Goal: Task Accomplishment & Management: Manage account settings

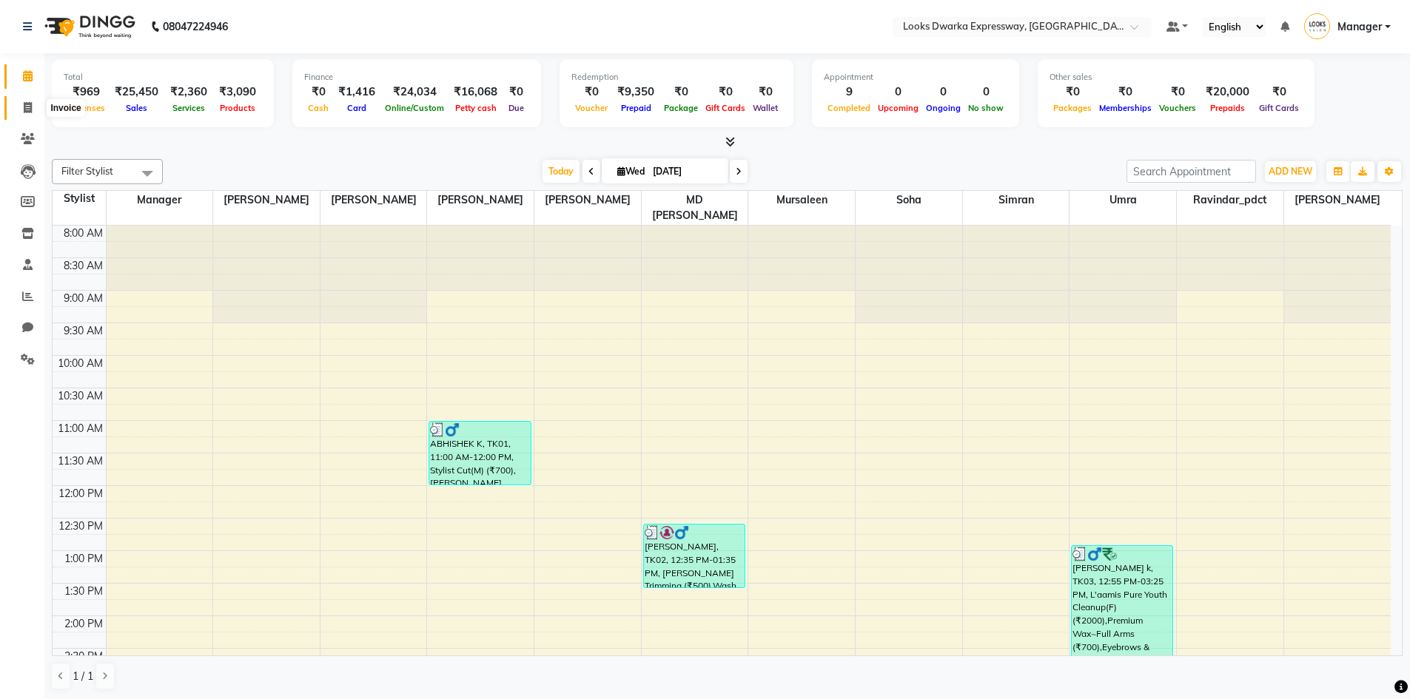
click at [34, 107] on span at bounding box center [28, 108] width 26 height 17
select select "service"
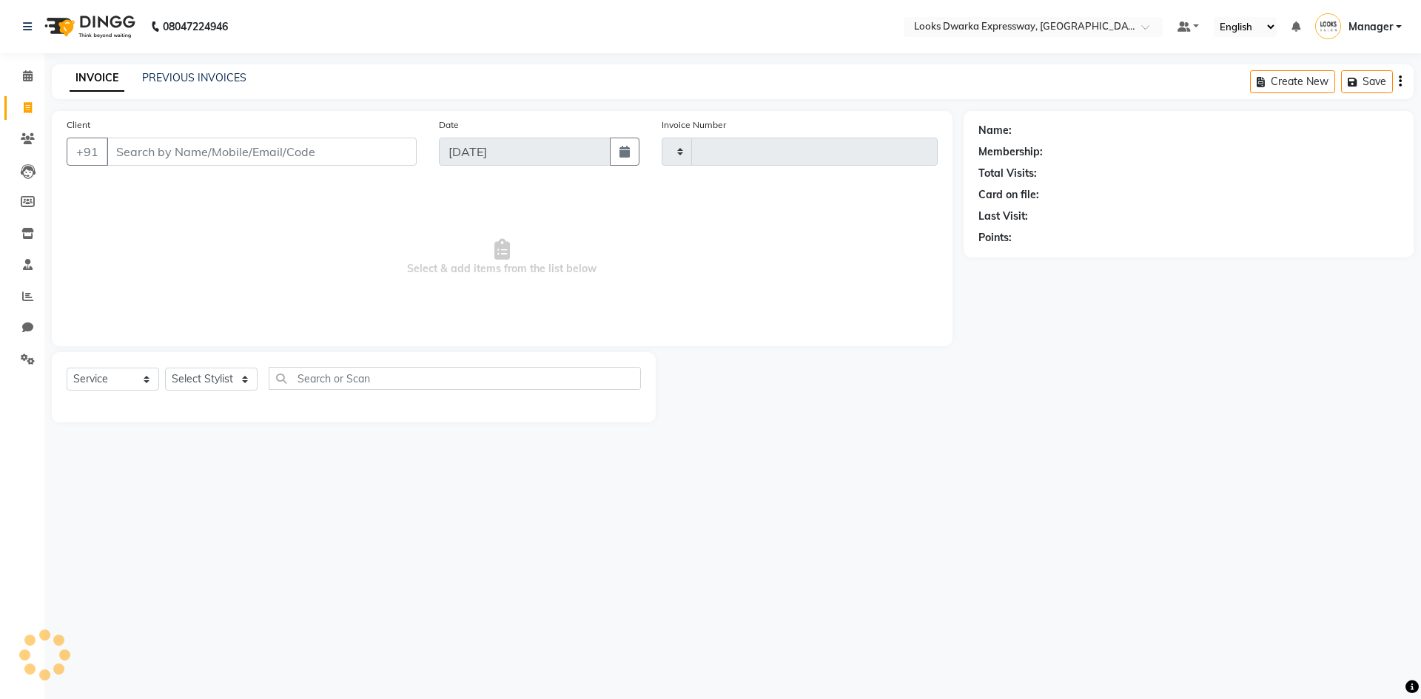
type input "1936"
select select "6011"
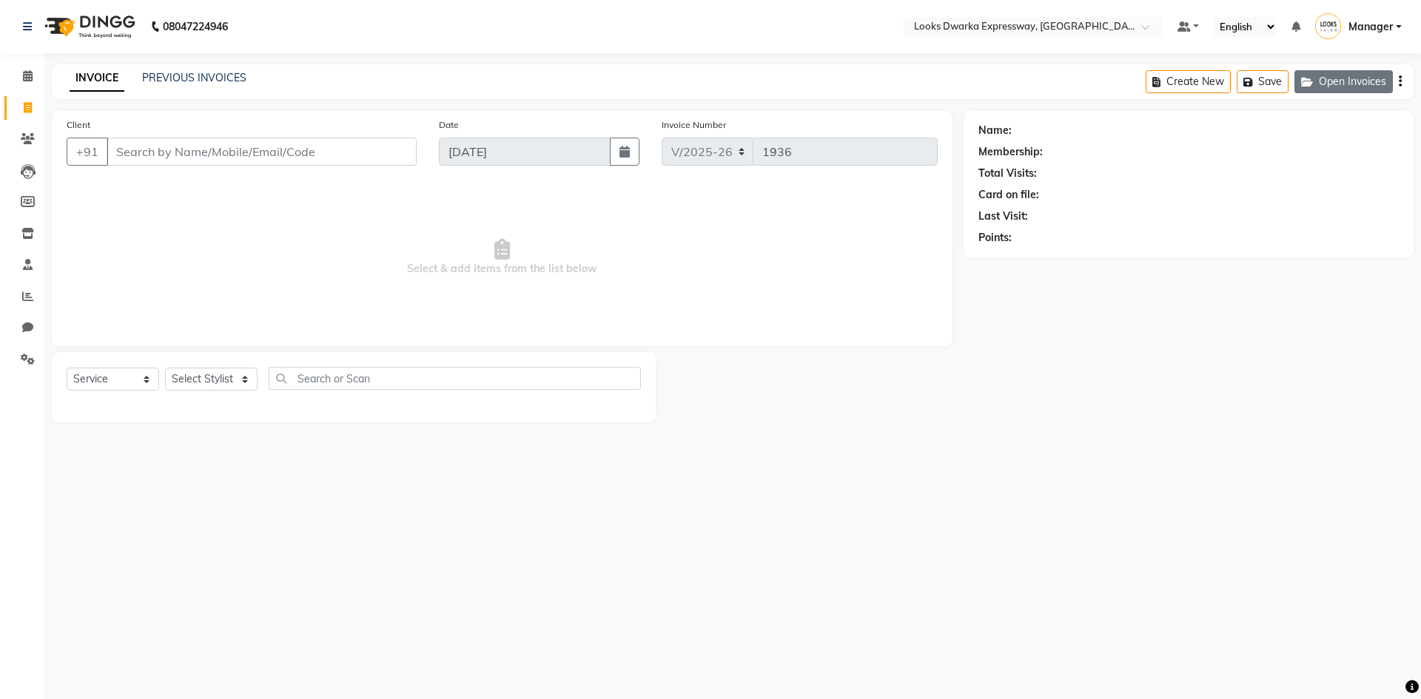
click at [1339, 82] on button "Open Invoices" at bounding box center [1343, 81] width 98 height 23
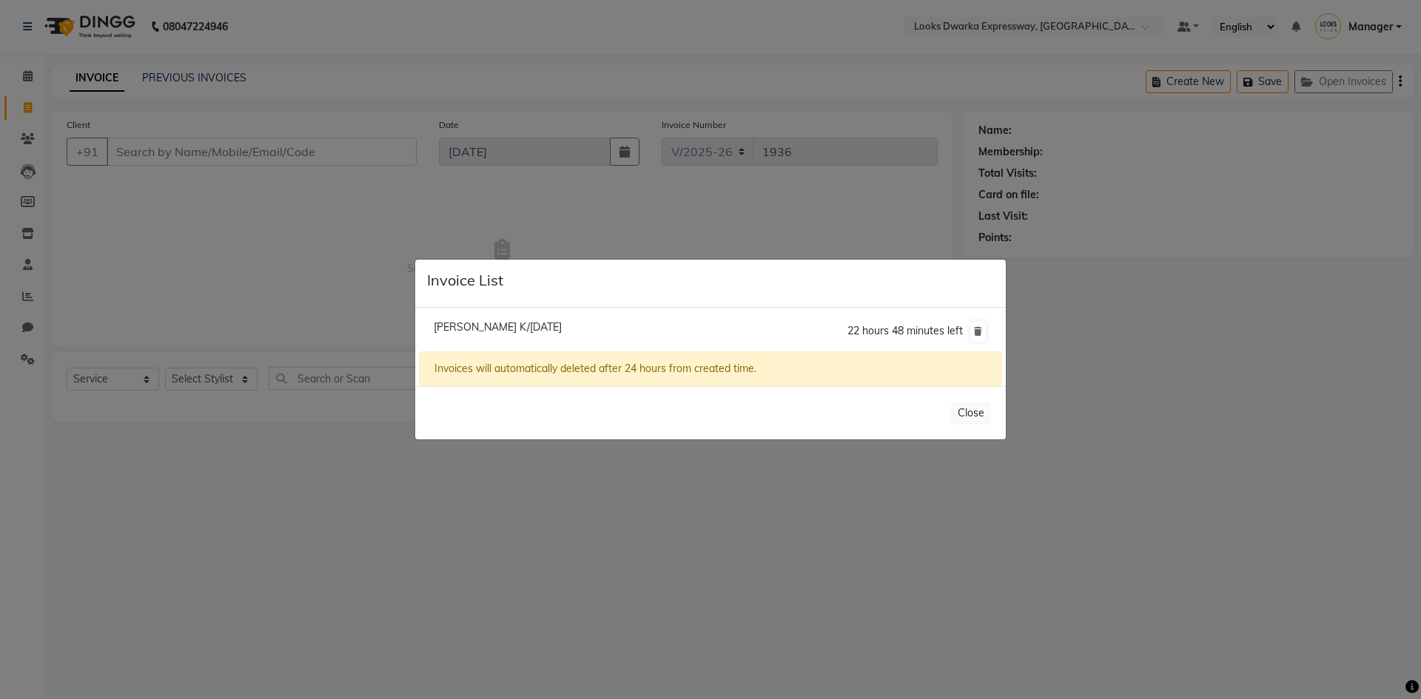
click at [562, 322] on span "Shikha K/03 September 2025" at bounding box center [498, 326] width 128 height 13
type input "9999109570"
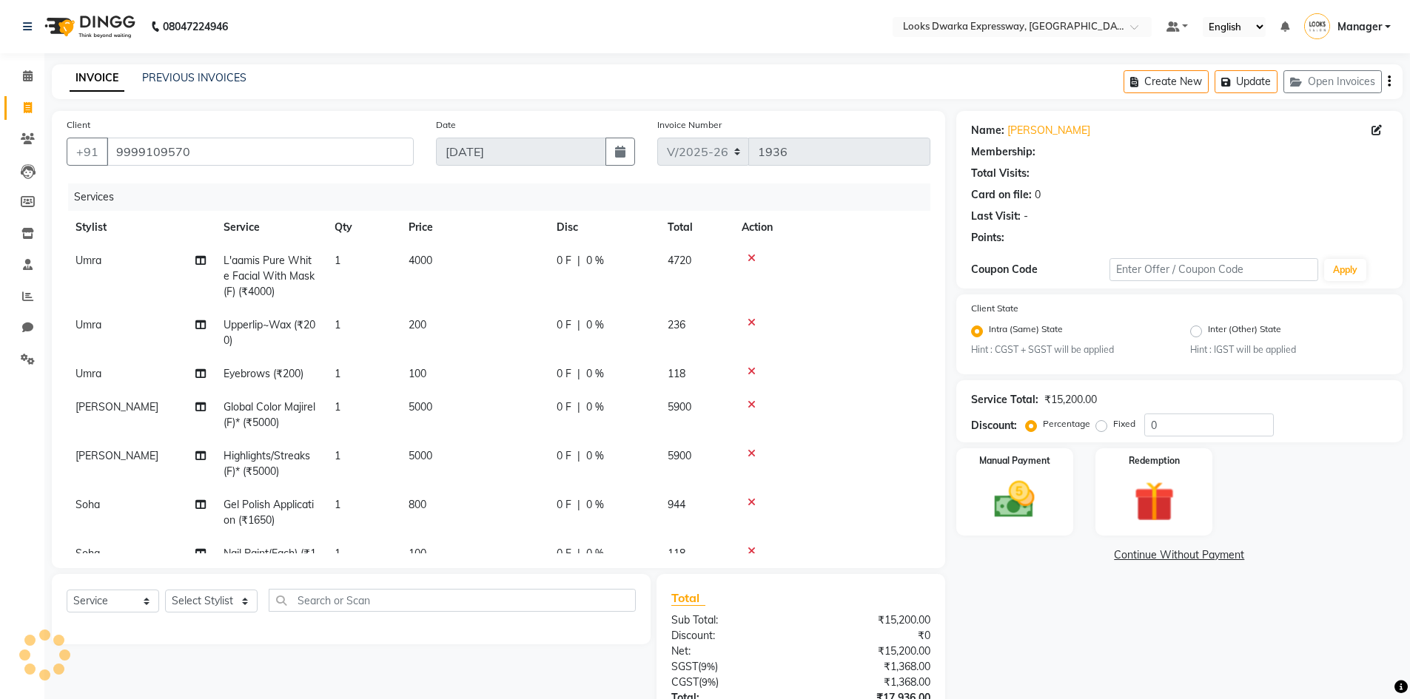
select select "1: Object"
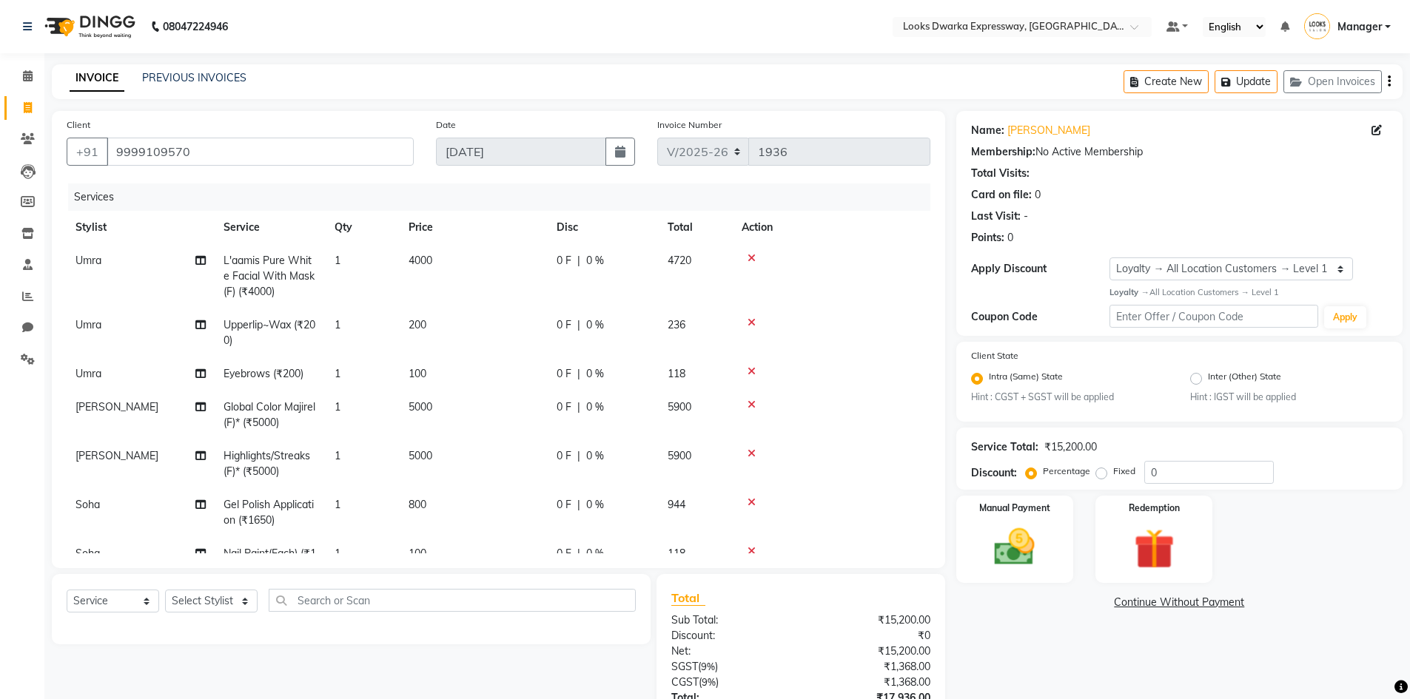
scroll to position [115, 0]
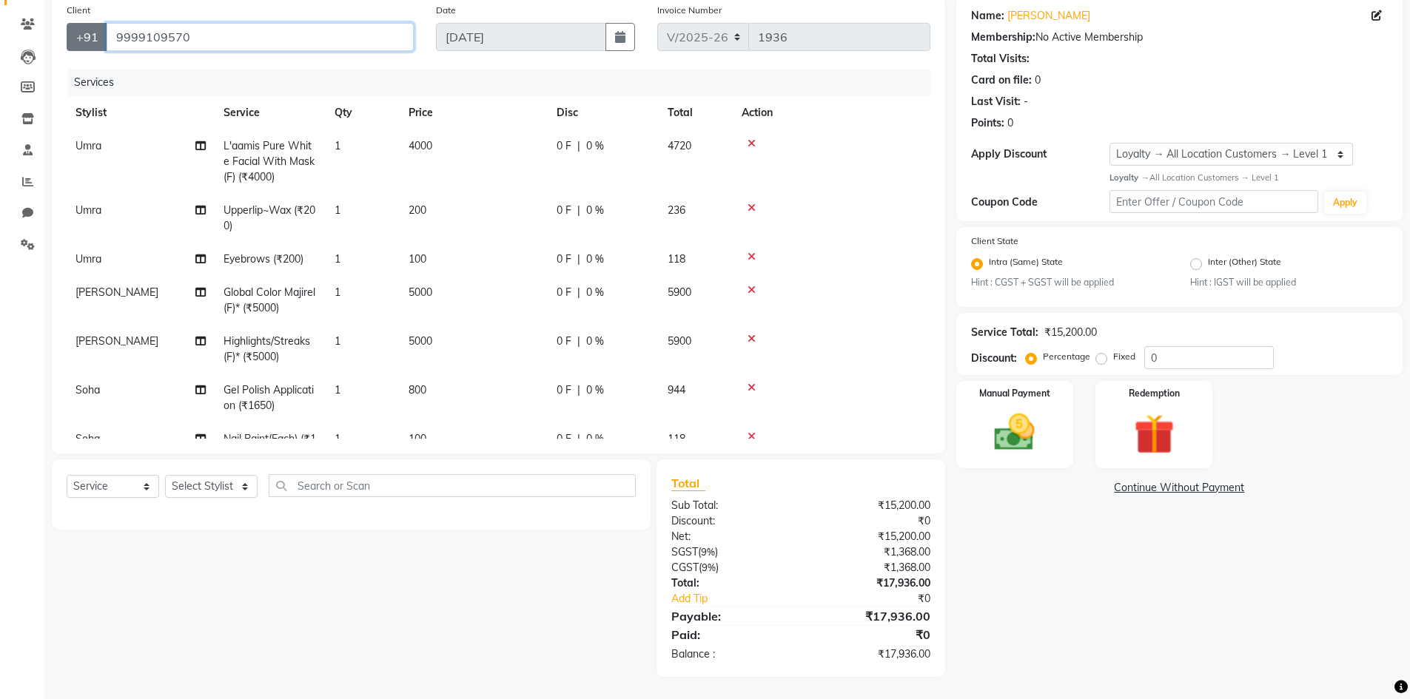
drag, startPoint x: 193, startPoint y: 36, endPoint x: 82, endPoint y: 47, distance: 111.5
click at [82, 47] on div "+91 9999109570" at bounding box center [240, 37] width 347 height 28
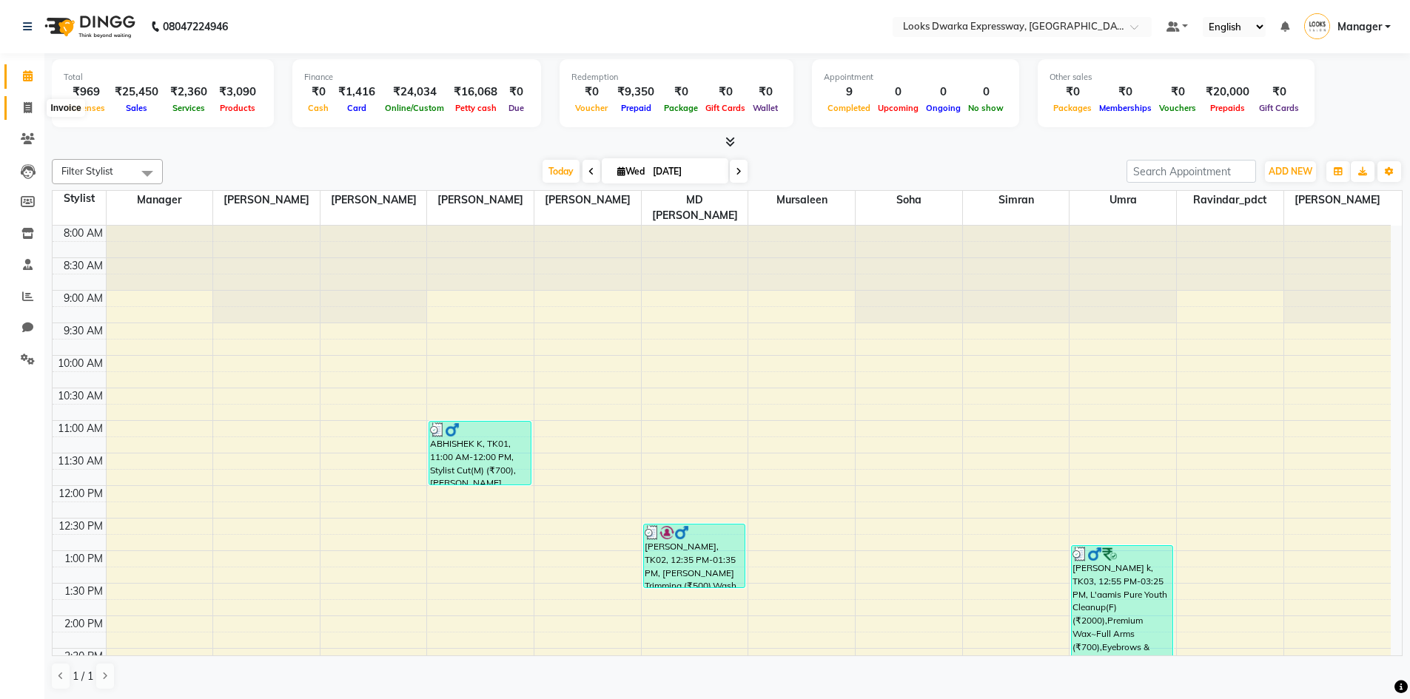
click at [35, 104] on span at bounding box center [28, 108] width 26 height 17
select select "6011"
select select "service"
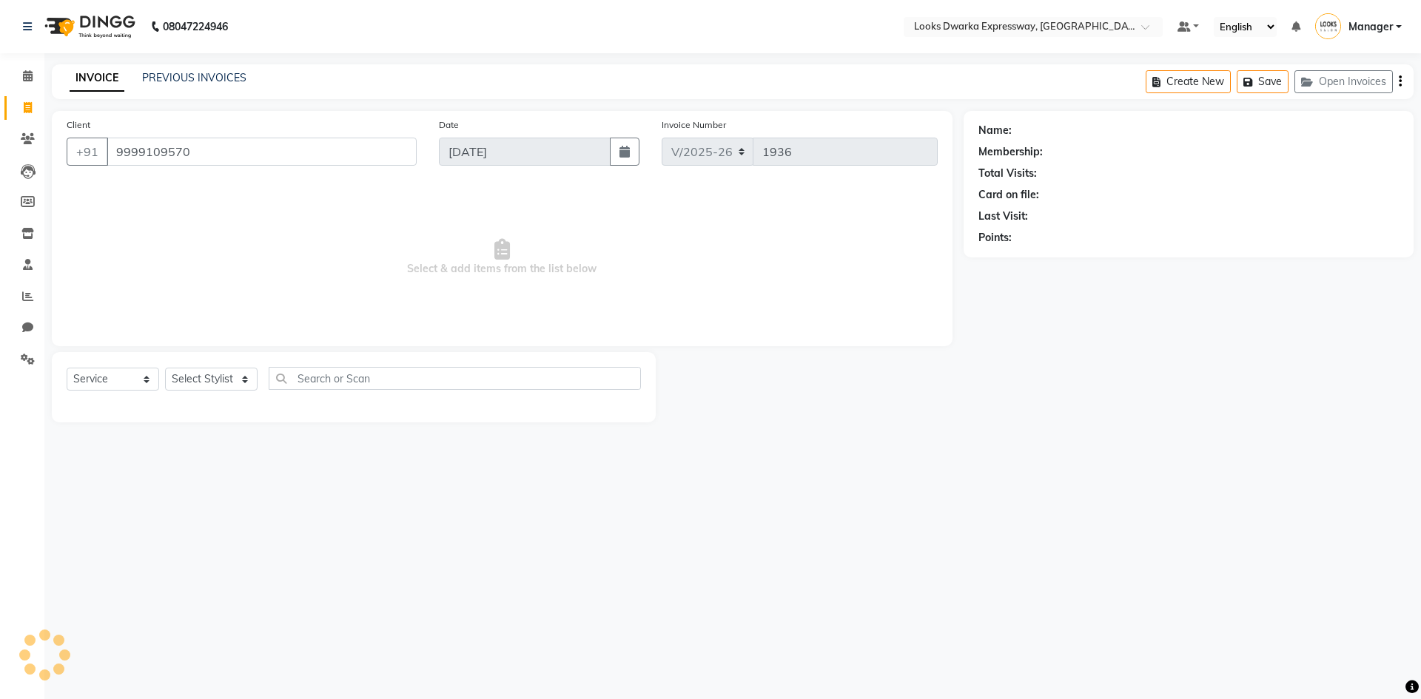
type input "9999109570"
select select "1: Object"
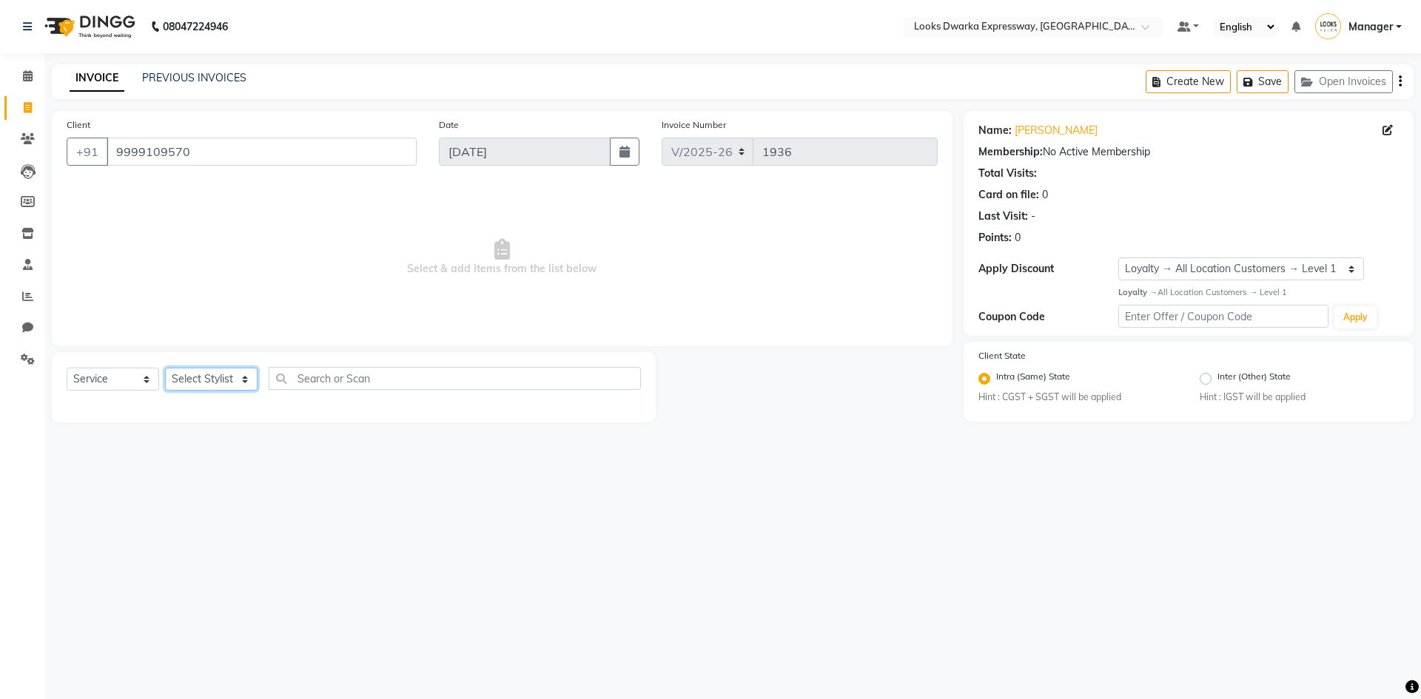
click at [246, 388] on select "Select Stylist Manager MD Irshad Mursaleen Ravi Ravindar_pdct RIJVAN AHMAD SALI…" at bounding box center [211, 379] width 92 height 23
select select "61091"
click at [165, 368] on select "Select Stylist Manager MD Irshad Mursaleen Ravi Ravindar_pdct RIJVAN AHMAD SALI…" at bounding box center [211, 379] width 92 height 23
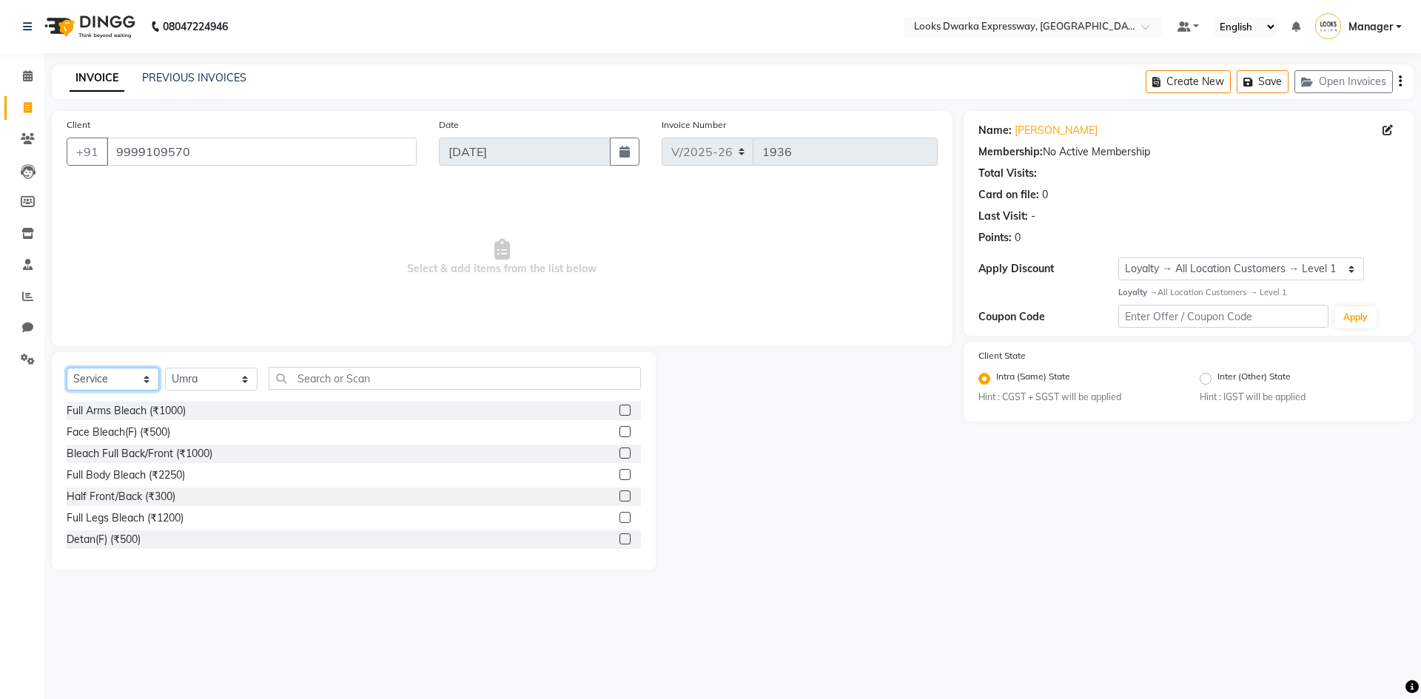
click at [145, 370] on select "Select Service Product Membership Package Voucher Prepaid Gift Card" at bounding box center [113, 379] width 92 height 23
select select "P"
click at [67, 368] on select "Select Service Product Membership Package Voucher Prepaid Gift Card" at bounding box center [113, 379] width 92 height 23
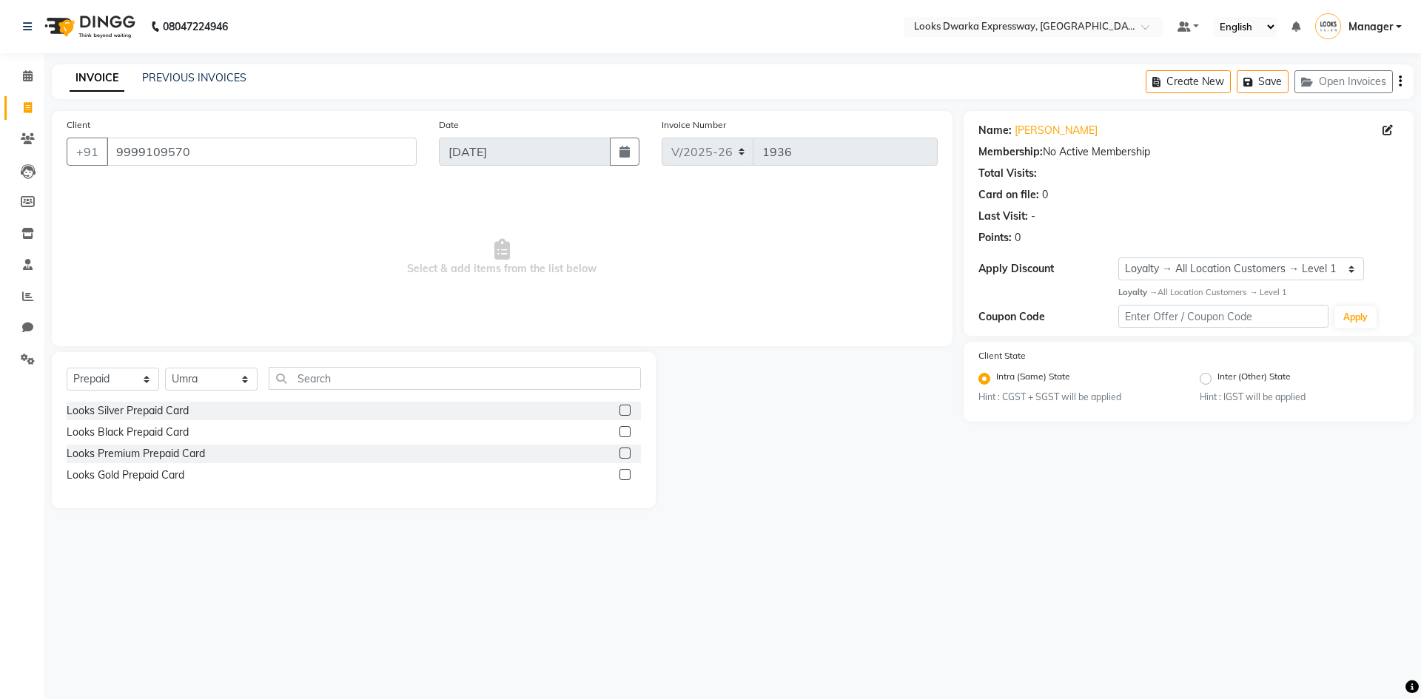
click at [627, 435] on label at bounding box center [624, 431] width 11 height 11
click at [627, 435] on input "checkbox" at bounding box center [624, 433] width 10 height 10
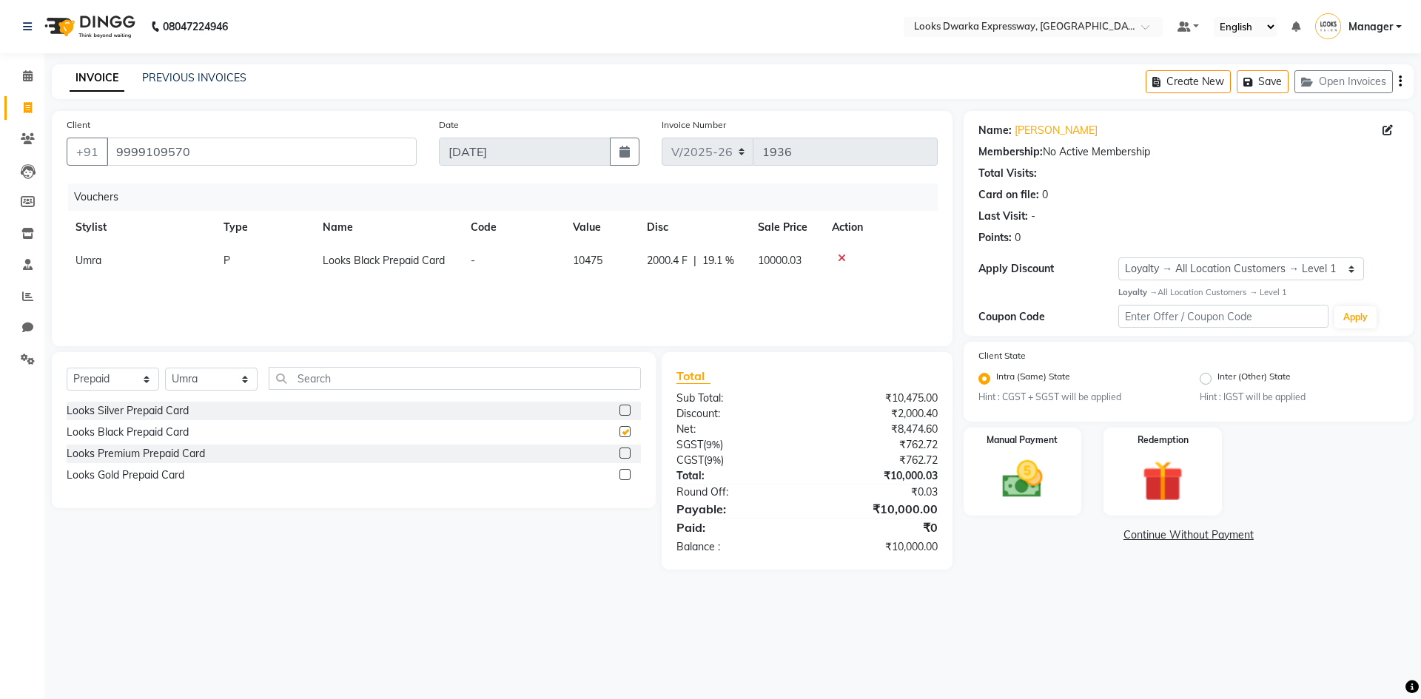
checkbox input "false"
click at [626, 409] on label at bounding box center [624, 410] width 11 height 11
click at [626, 409] on input "checkbox" at bounding box center [624, 411] width 10 height 10
checkbox input "false"
click at [843, 255] on div at bounding box center [880, 258] width 97 height 10
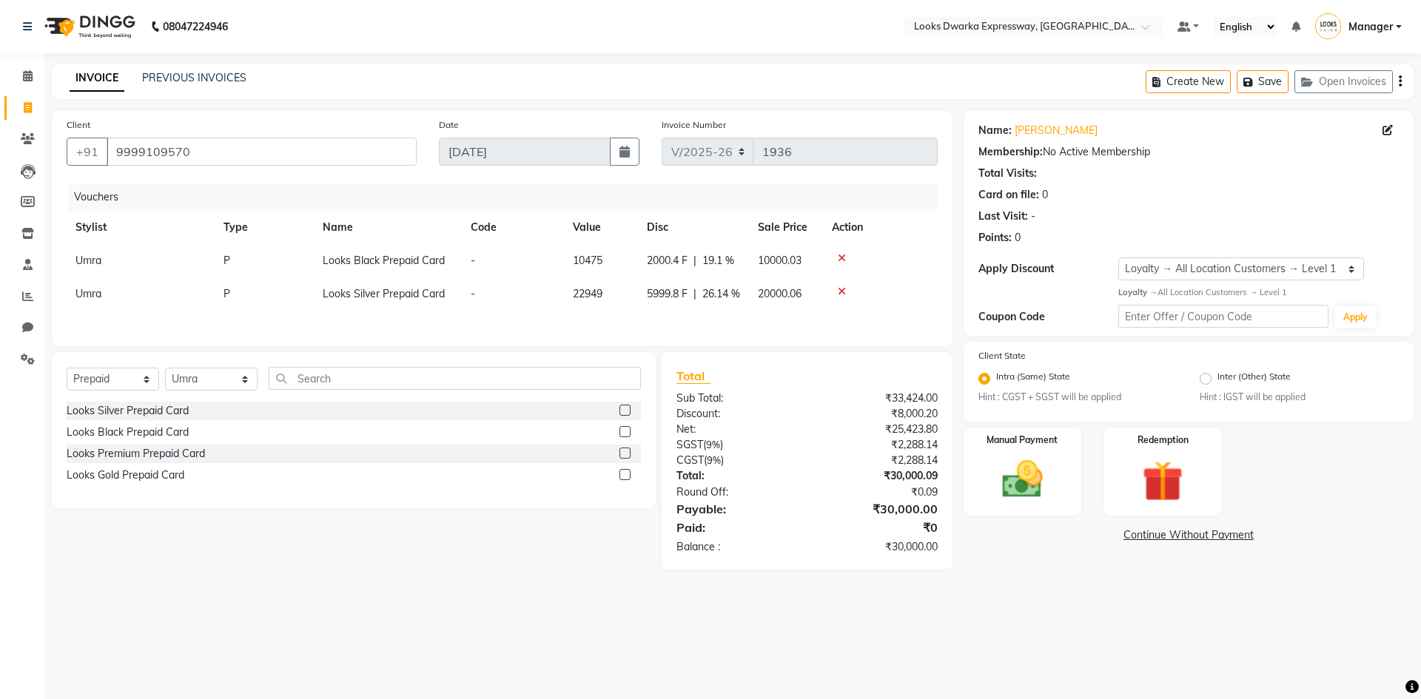
click at [840, 255] on icon at bounding box center [842, 258] width 8 height 10
click at [1024, 480] on img at bounding box center [1022, 479] width 69 height 49
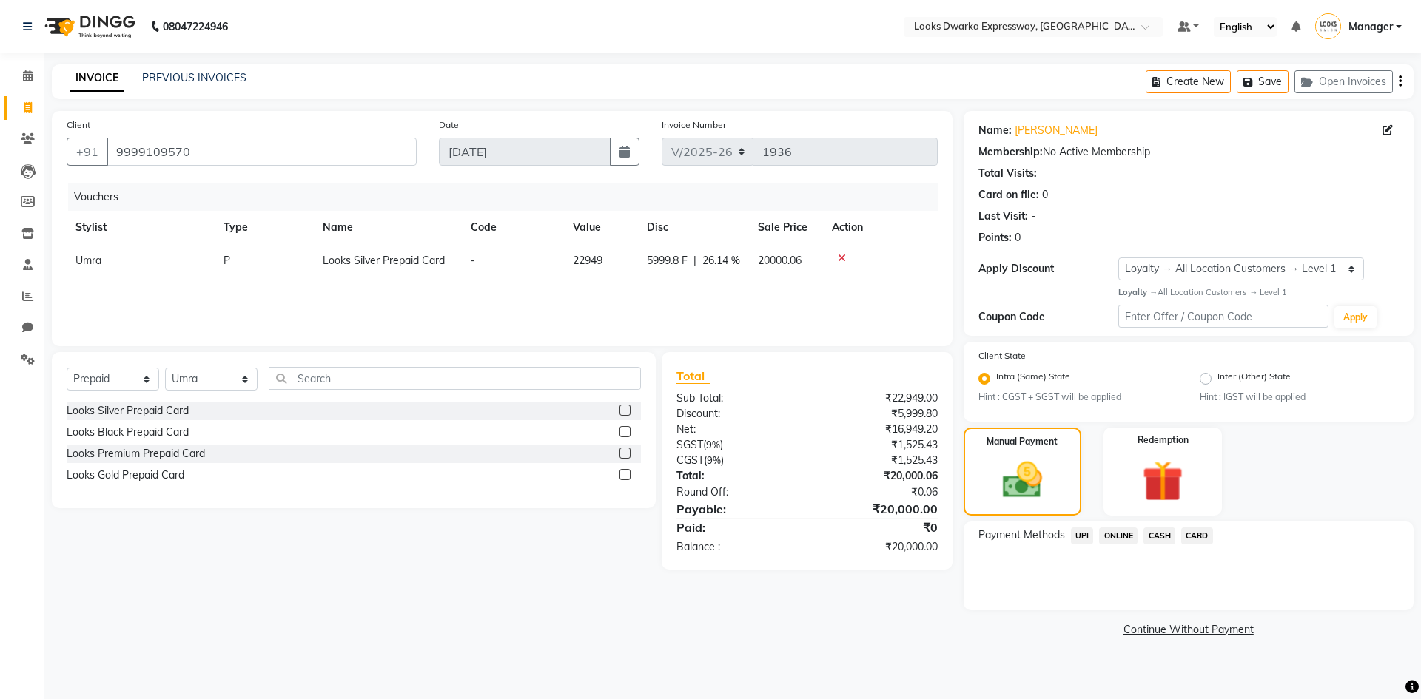
click at [1081, 536] on span "UPI" at bounding box center [1082, 536] width 23 height 17
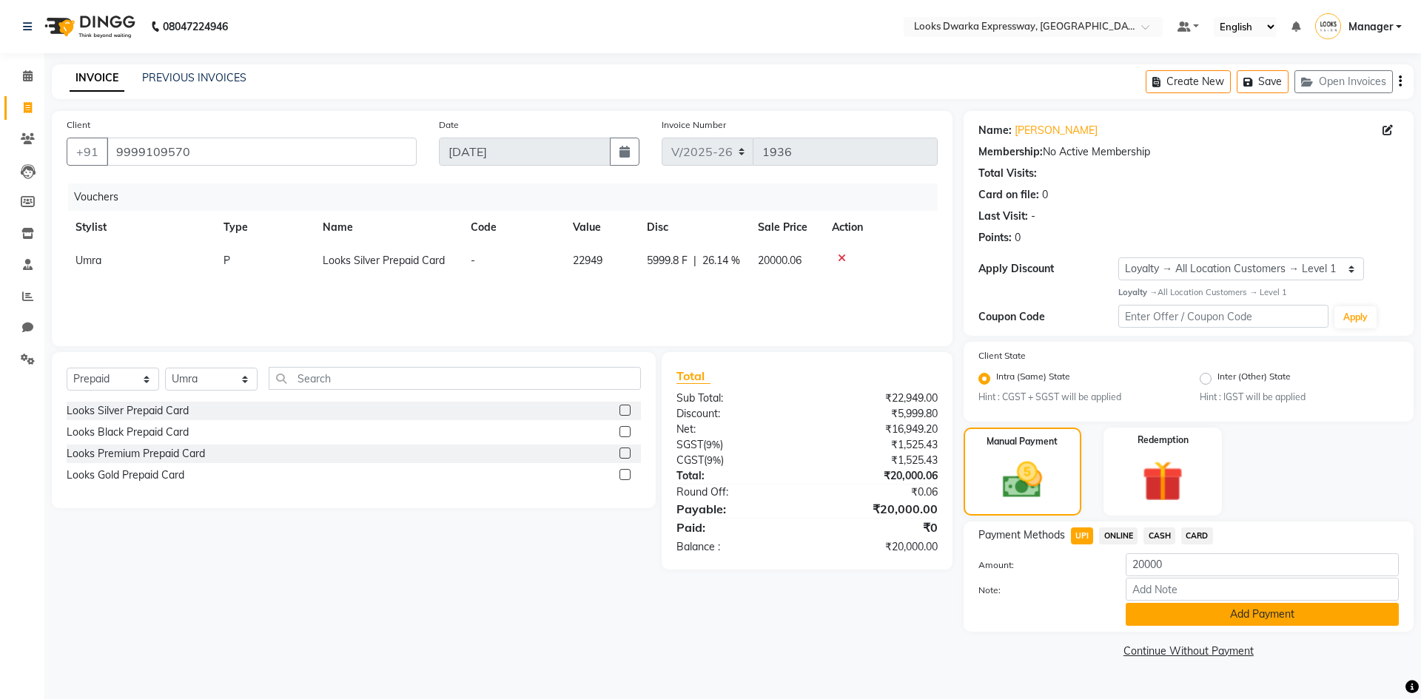
click at [1205, 616] on button "Add Payment" at bounding box center [1261, 614] width 273 height 23
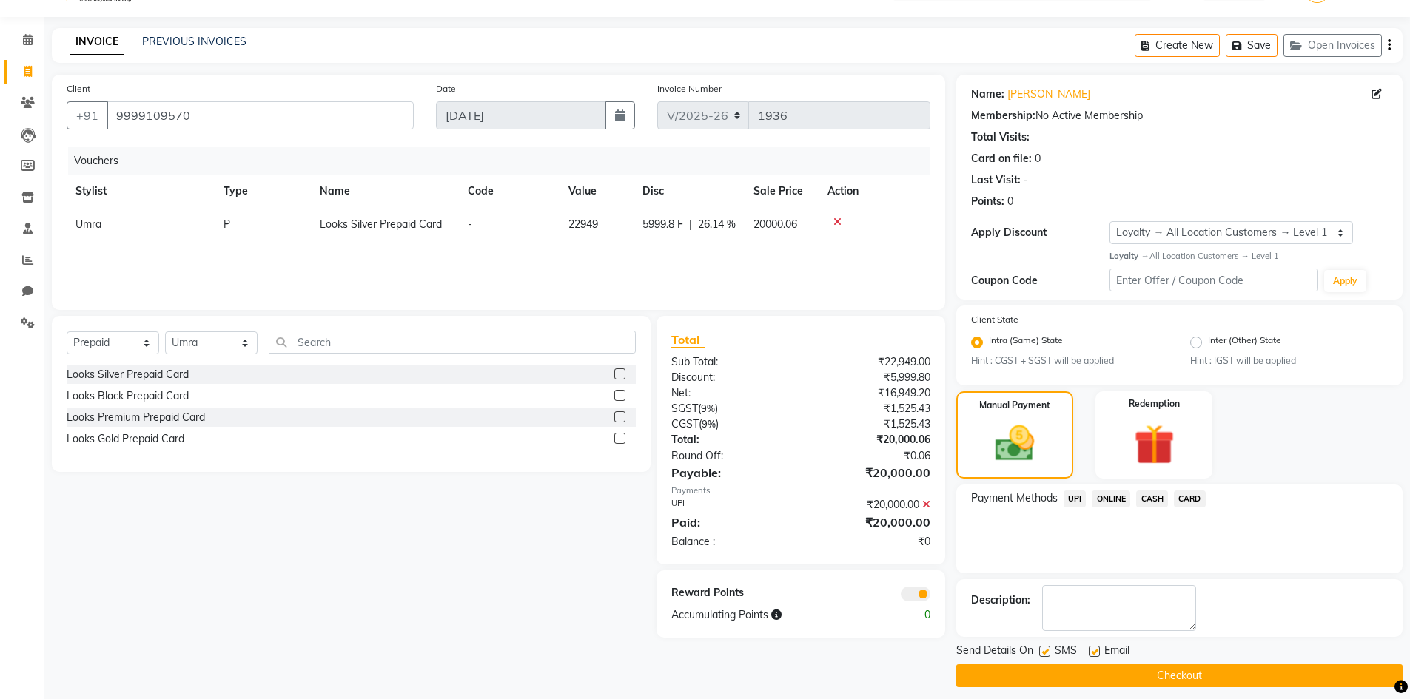
scroll to position [47, 0]
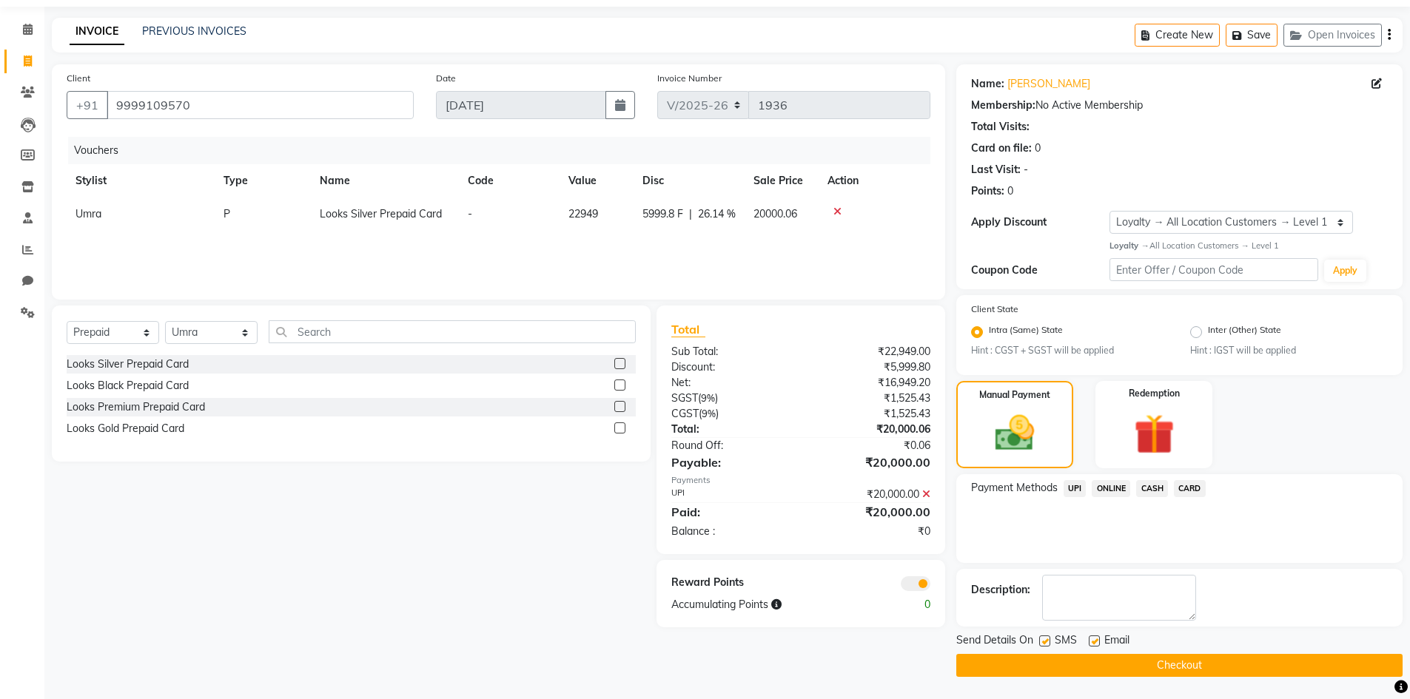
click at [1174, 670] on button "Checkout" at bounding box center [1179, 665] width 446 height 23
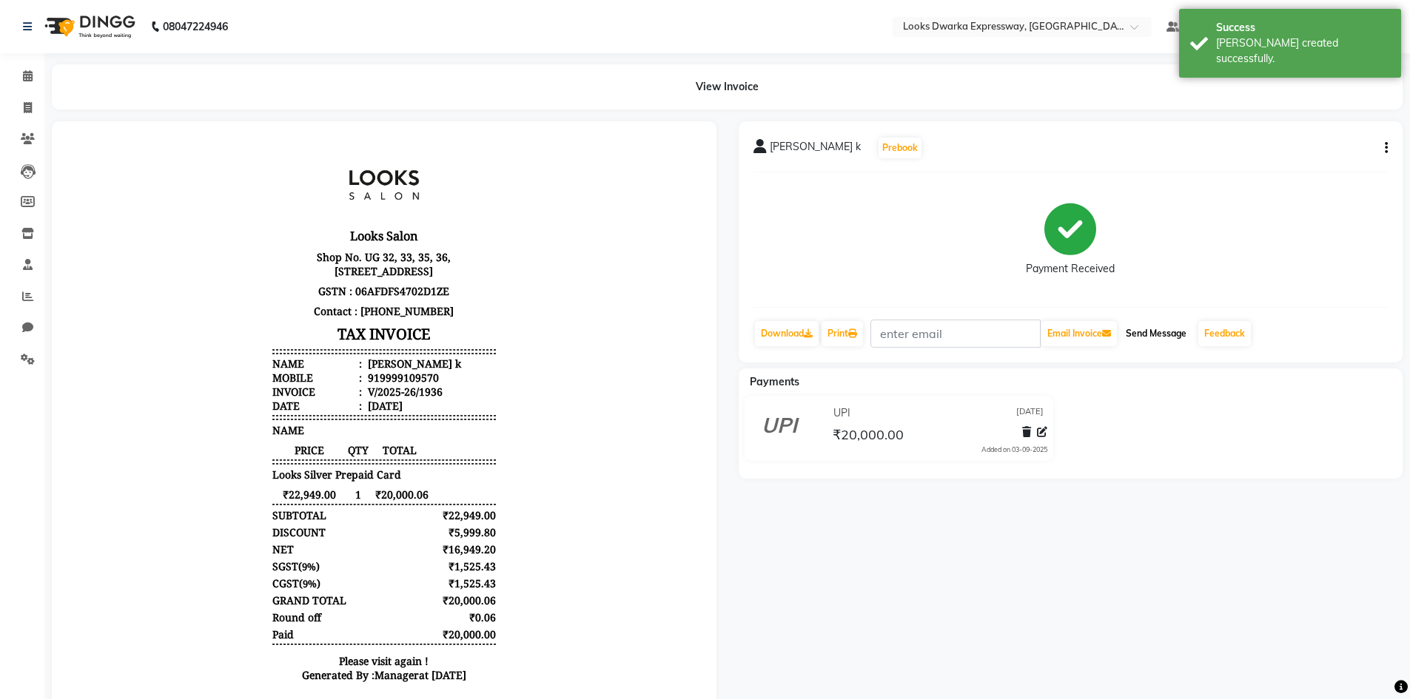
click at [1182, 331] on button "Send Message" at bounding box center [1156, 333] width 73 height 25
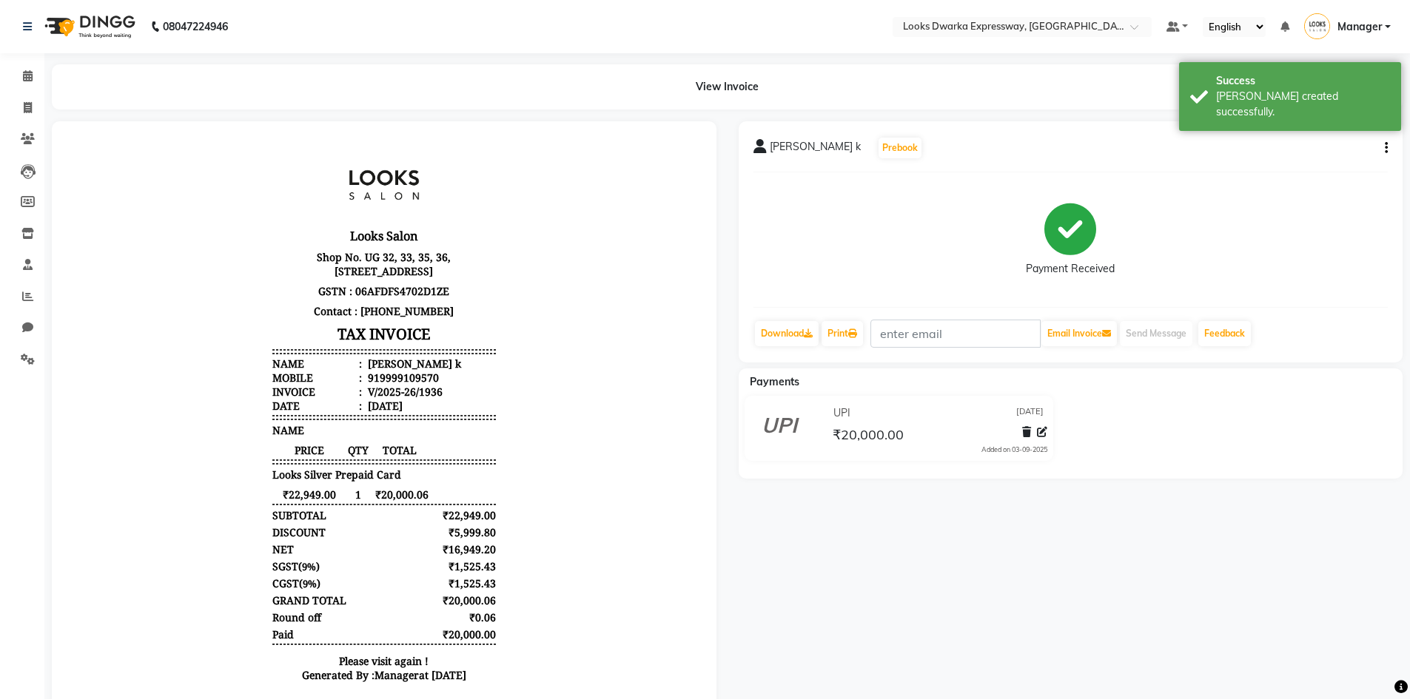
select select "service"
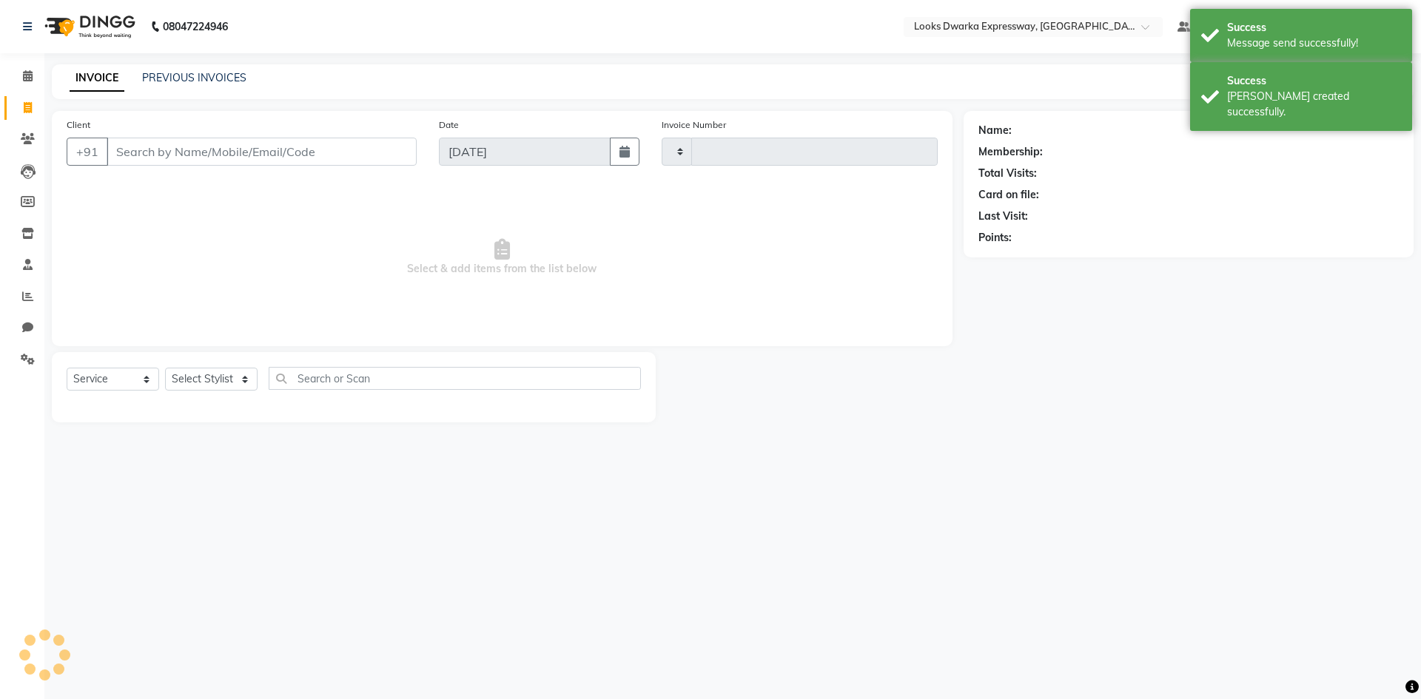
type input "1937"
select select "6011"
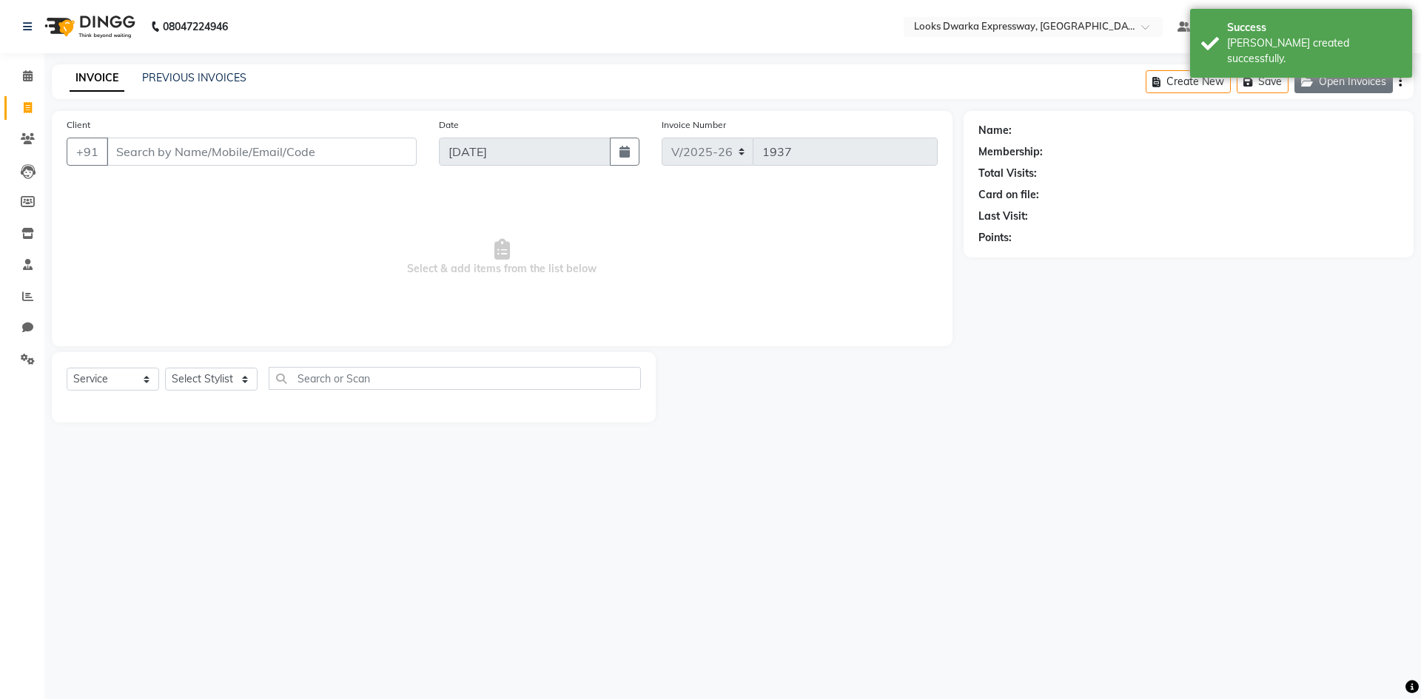
click at [1330, 81] on button "Open Invoices" at bounding box center [1343, 81] width 98 height 23
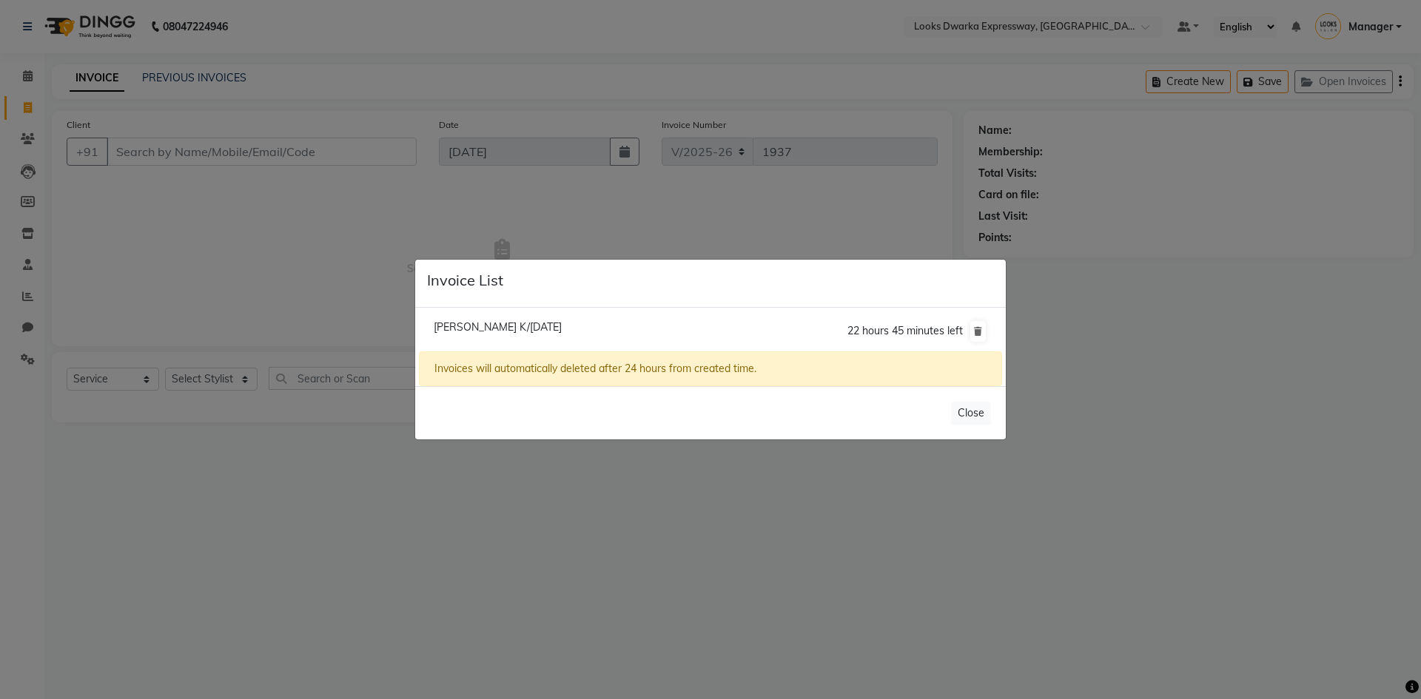
click at [651, 331] on li "Shikha K/03 September 2025 22 hours 45 minutes left" at bounding box center [710, 331] width 583 height 41
click at [553, 329] on span "Shikha K/03 September 2025" at bounding box center [498, 326] width 128 height 13
type input "9999109570"
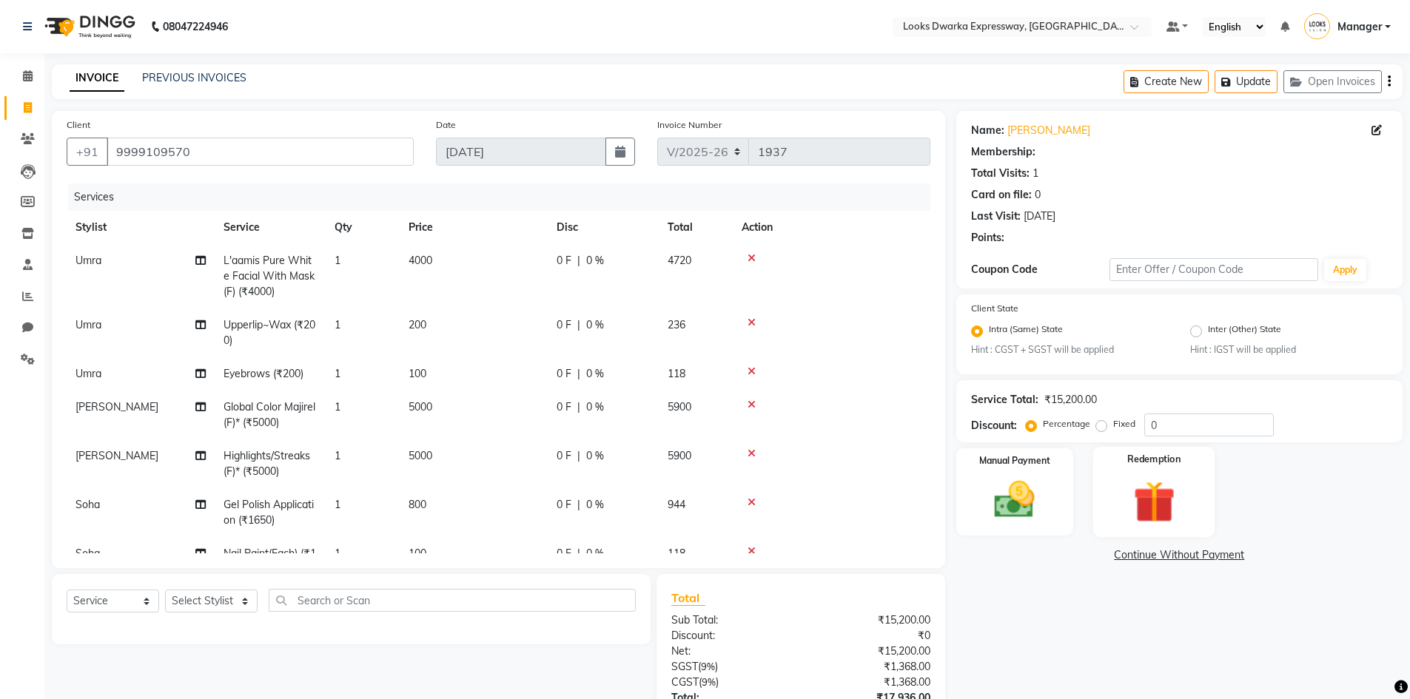
select select "1: Object"
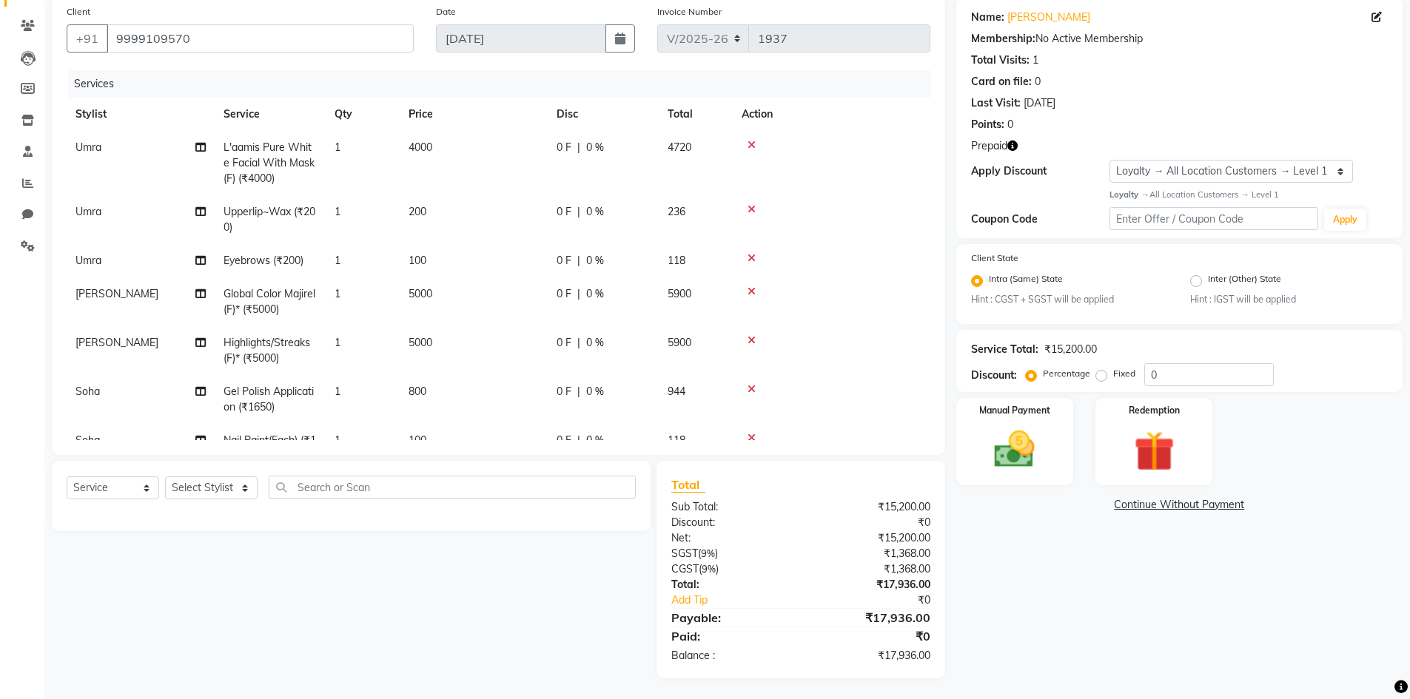
scroll to position [115, 0]
click at [1009, 139] on icon "button" at bounding box center [1012, 144] width 10 height 10
click at [1144, 457] on img at bounding box center [1154, 450] width 68 height 53
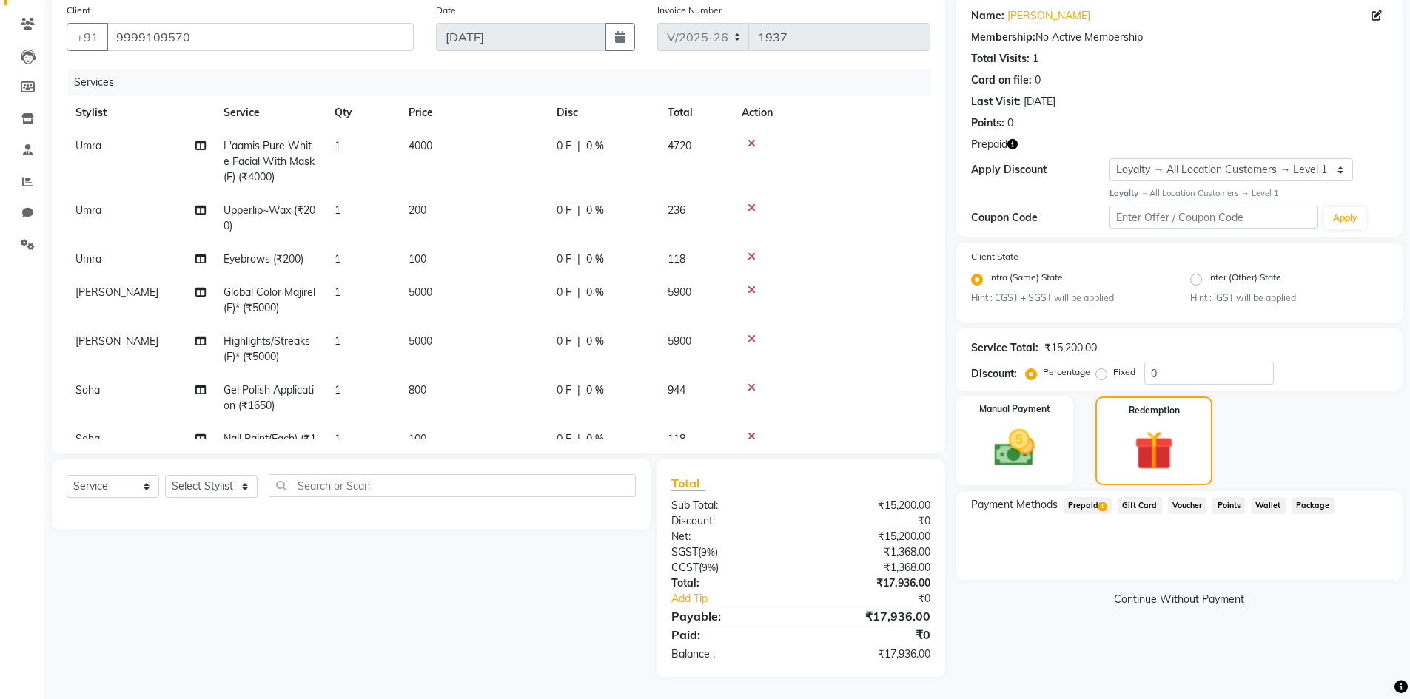
click at [1086, 505] on span "Prepaid 1" at bounding box center [1087, 505] width 48 height 17
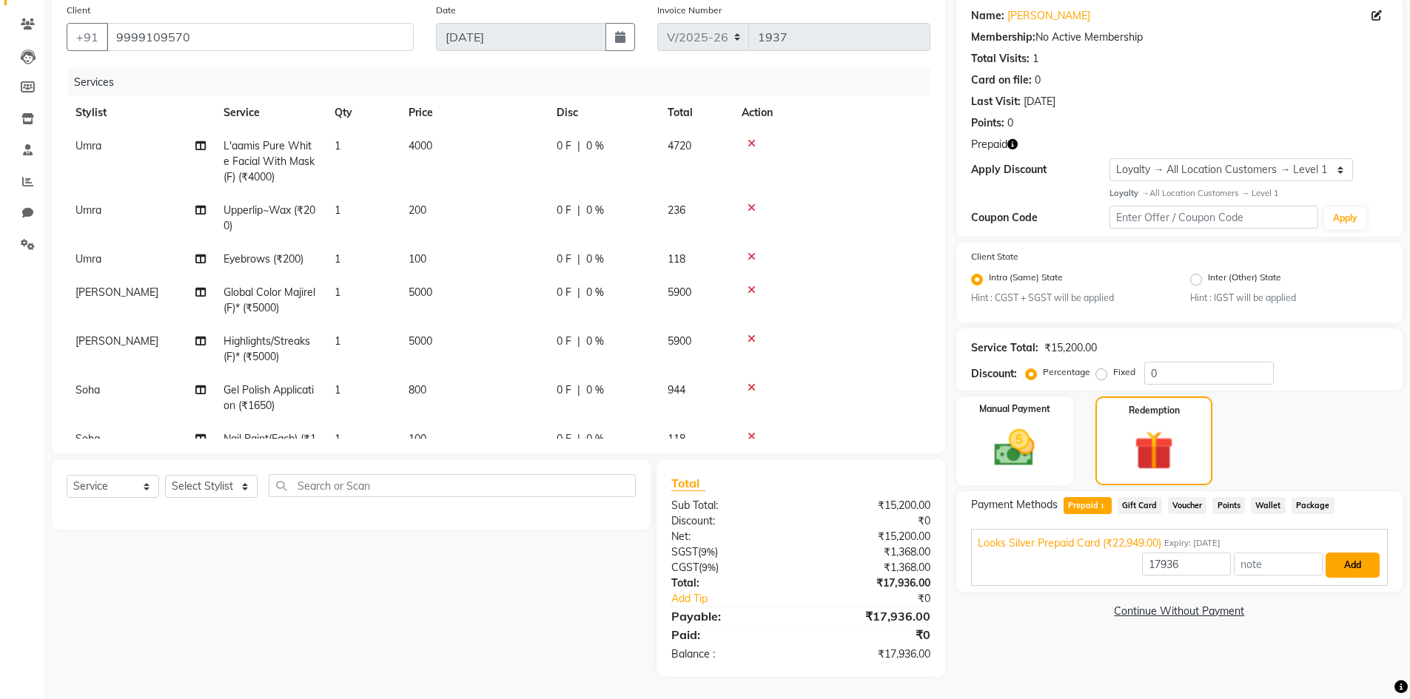
click at [1353, 560] on button "Add" at bounding box center [1352, 565] width 54 height 25
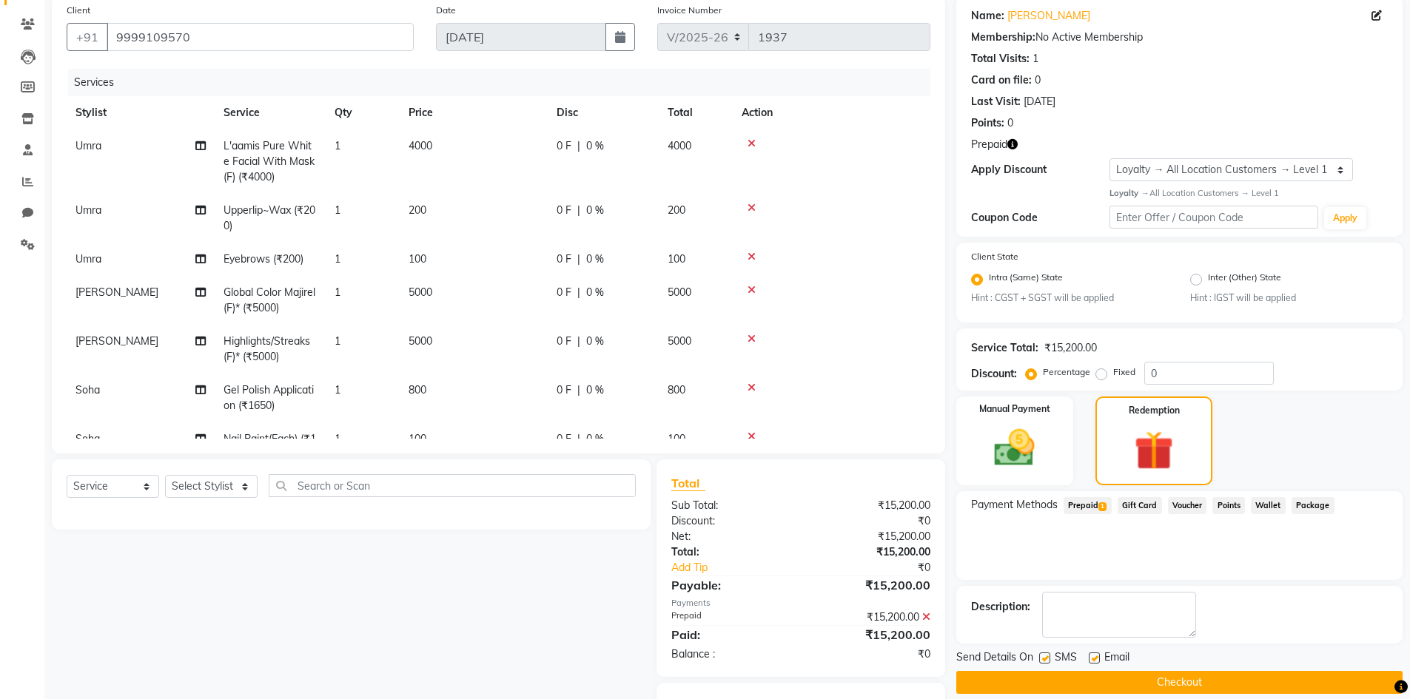
scroll to position [188, 0]
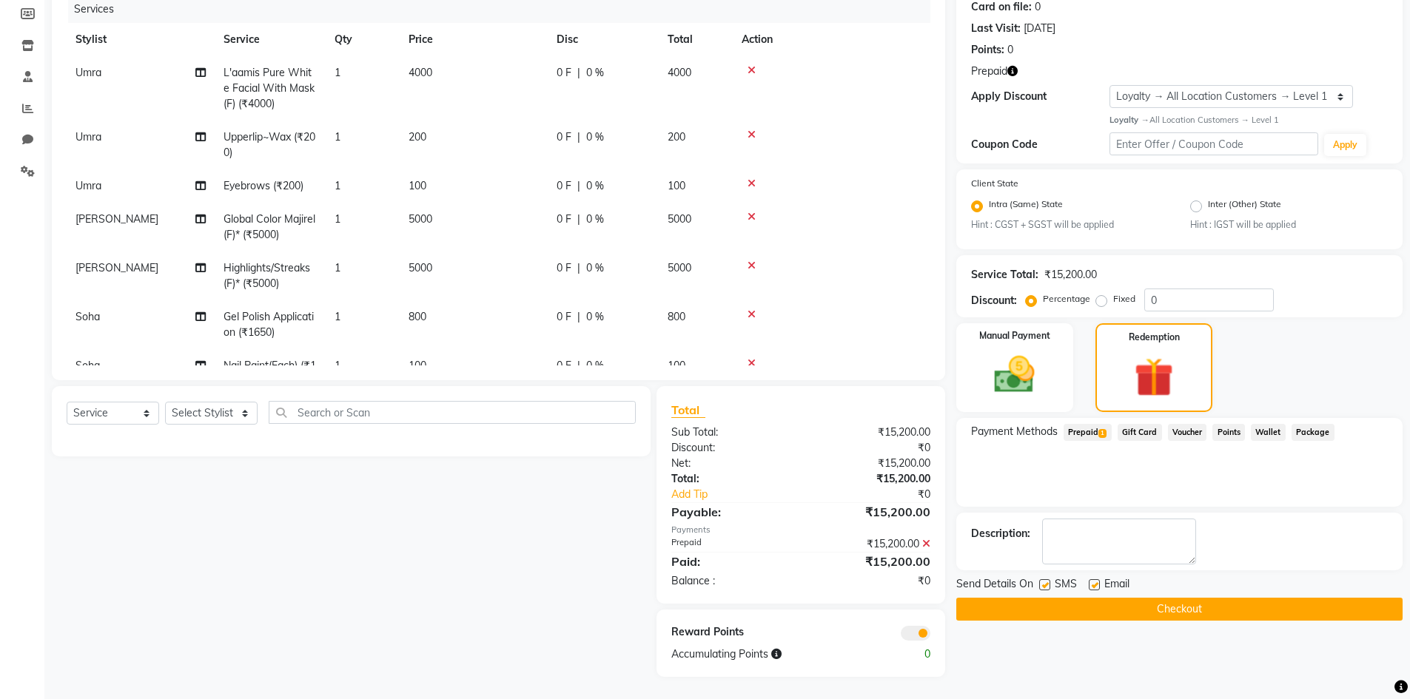
click at [1135, 608] on button "Checkout" at bounding box center [1179, 609] width 446 height 23
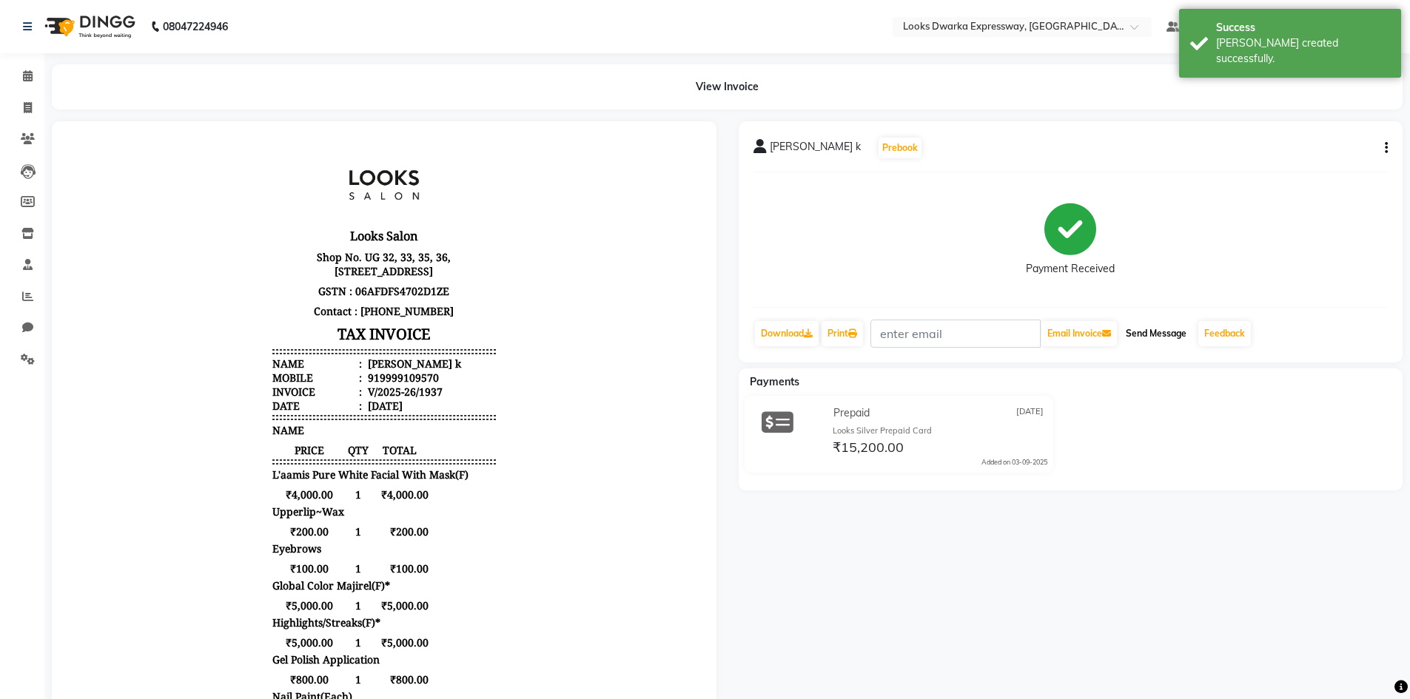
drag, startPoint x: 1176, startPoint y: 331, endPoint x: 1176, endPoint y: 339, distance: 8.1
click at [1176, 339] on button "Send Message" at bounding box center [1156, 333] width 73 height 25
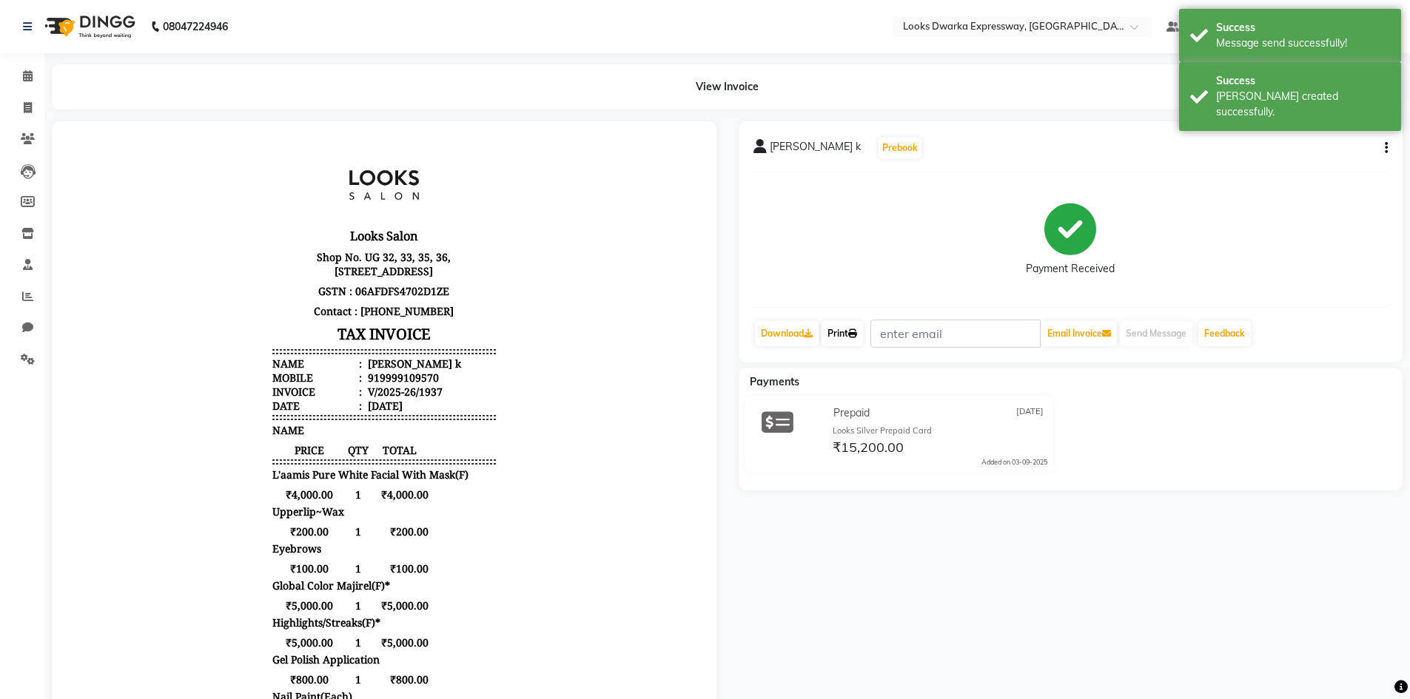
click at [851, 331] on link "Print" at bounding box center [841, 333] width 41 height 25
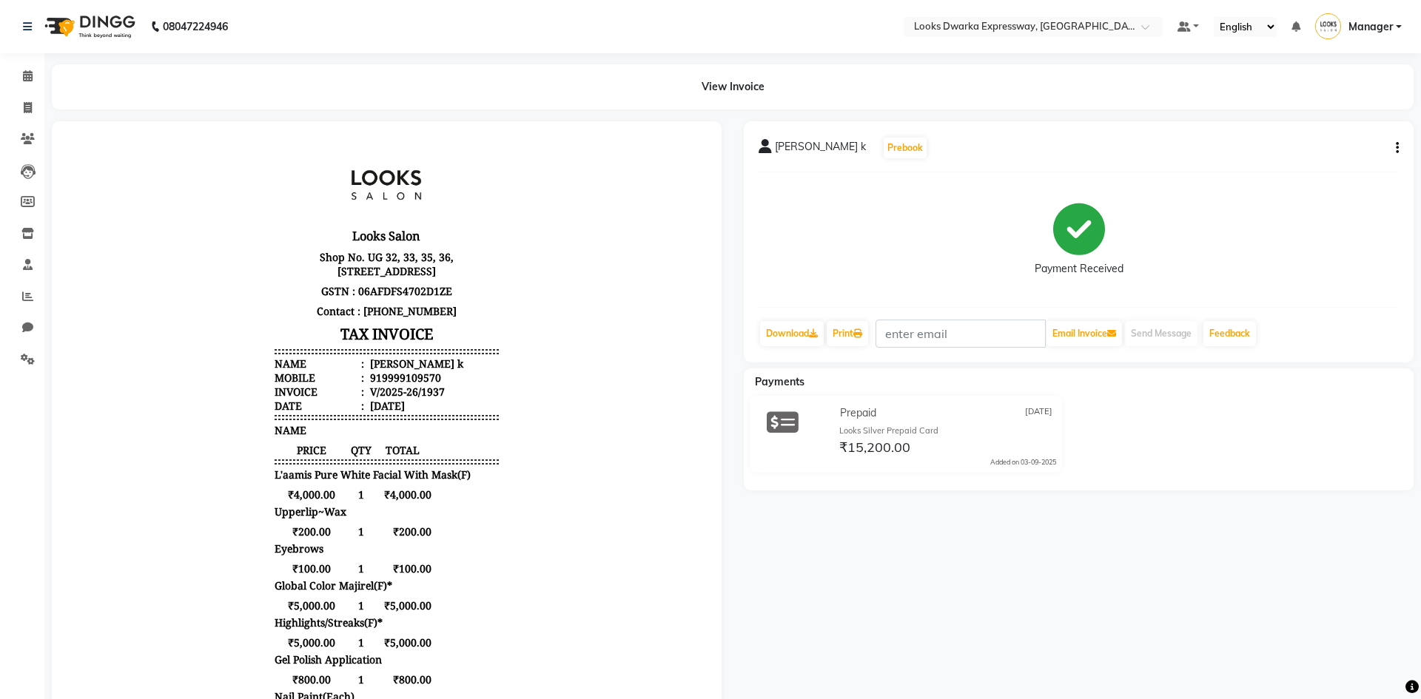
select select "6011"
select select "service"
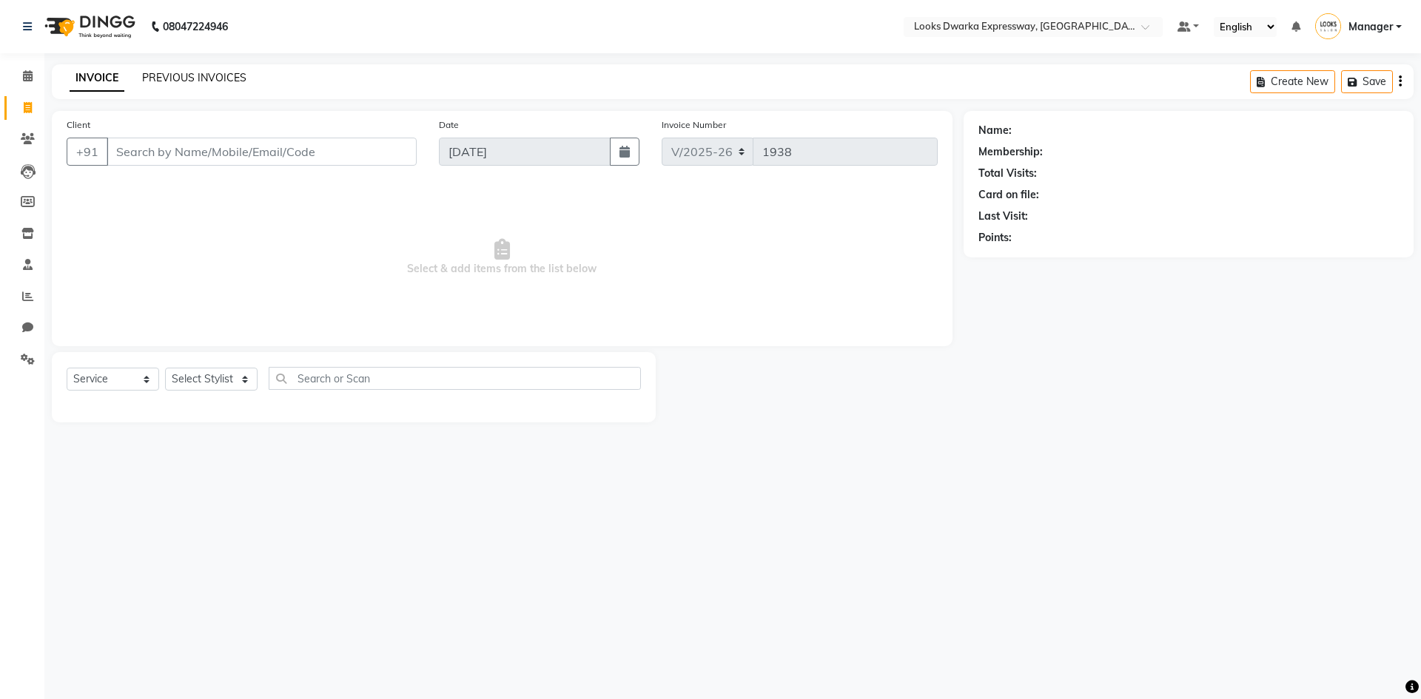
click at [189, 72] on link "PREVIOUS INVOICES" at bounding box center [194, 77] width 104 height 13
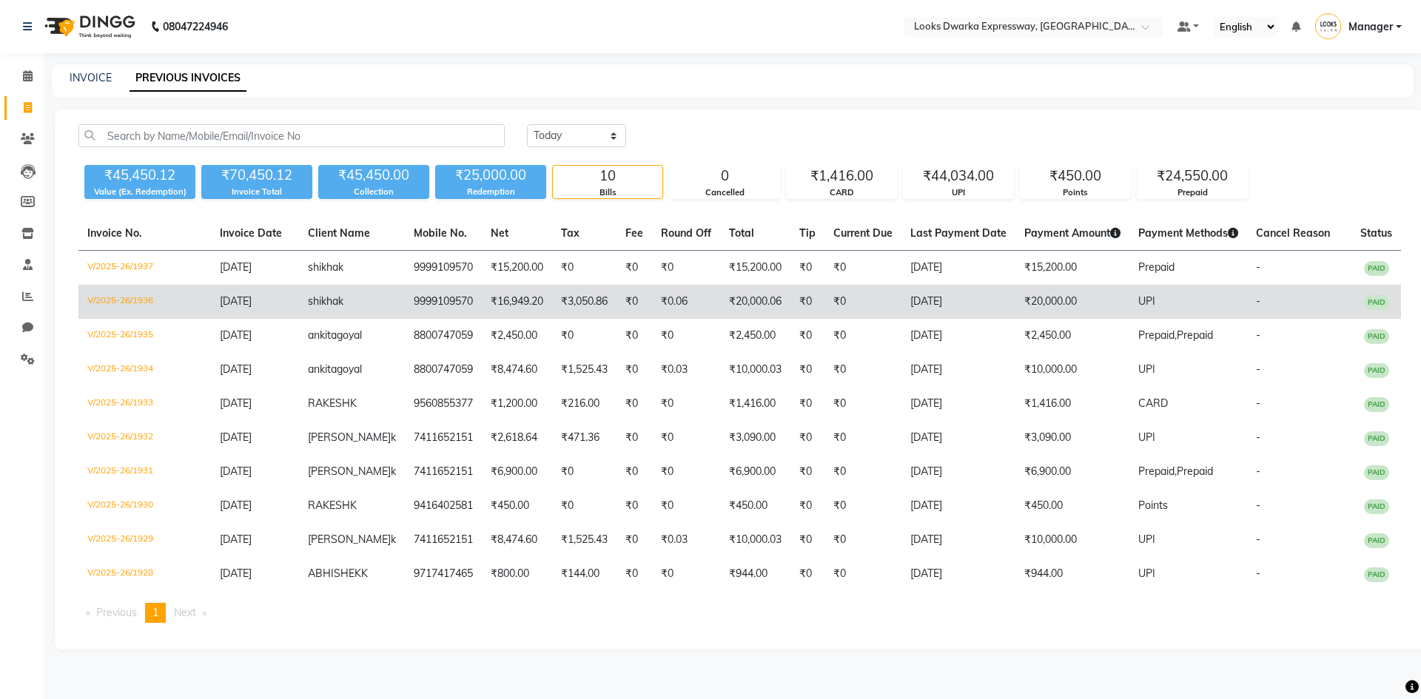
click at [1101, 297] on td "₹20,000.00" at bounding box center [1072, 302] width 114 height 34
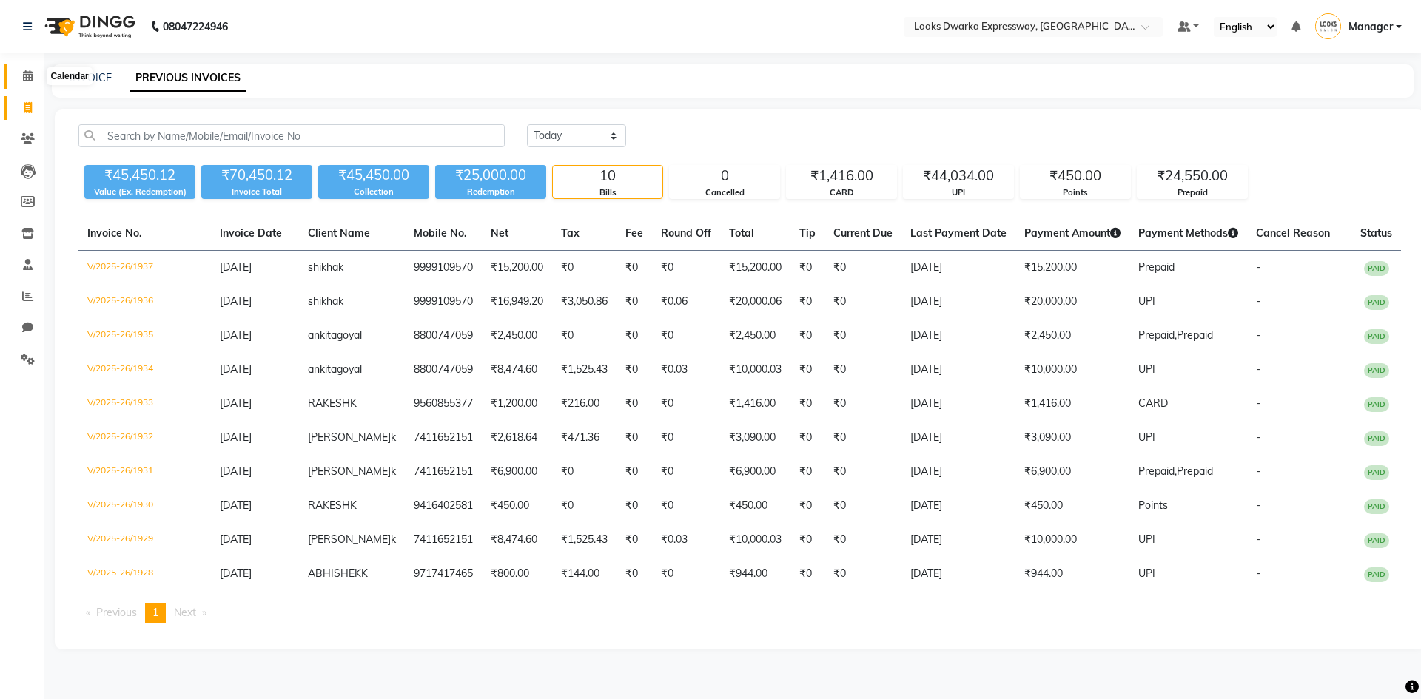
click at [27, 73] on icon at bounding box center [28, 75] width 10 height 11
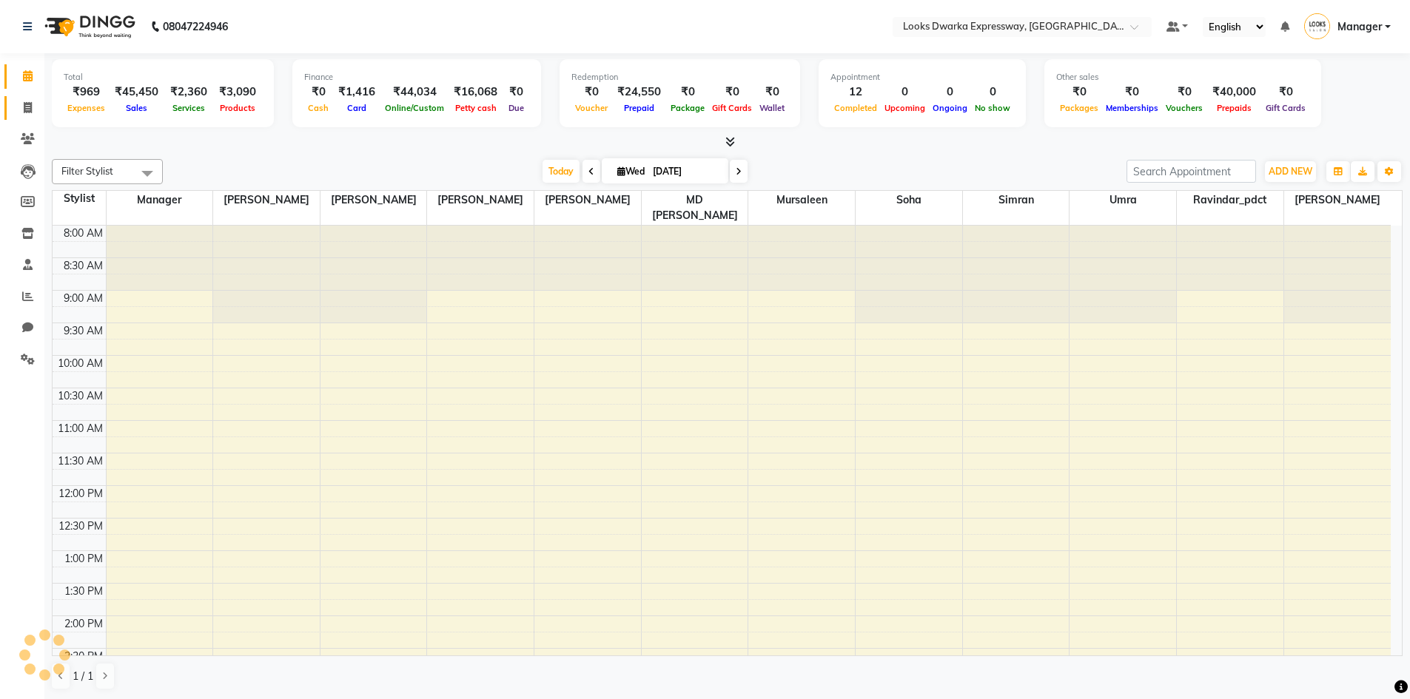
click at [30, 109] on icon at bounding box center [28, 107] width 8 height 11
select select "service"
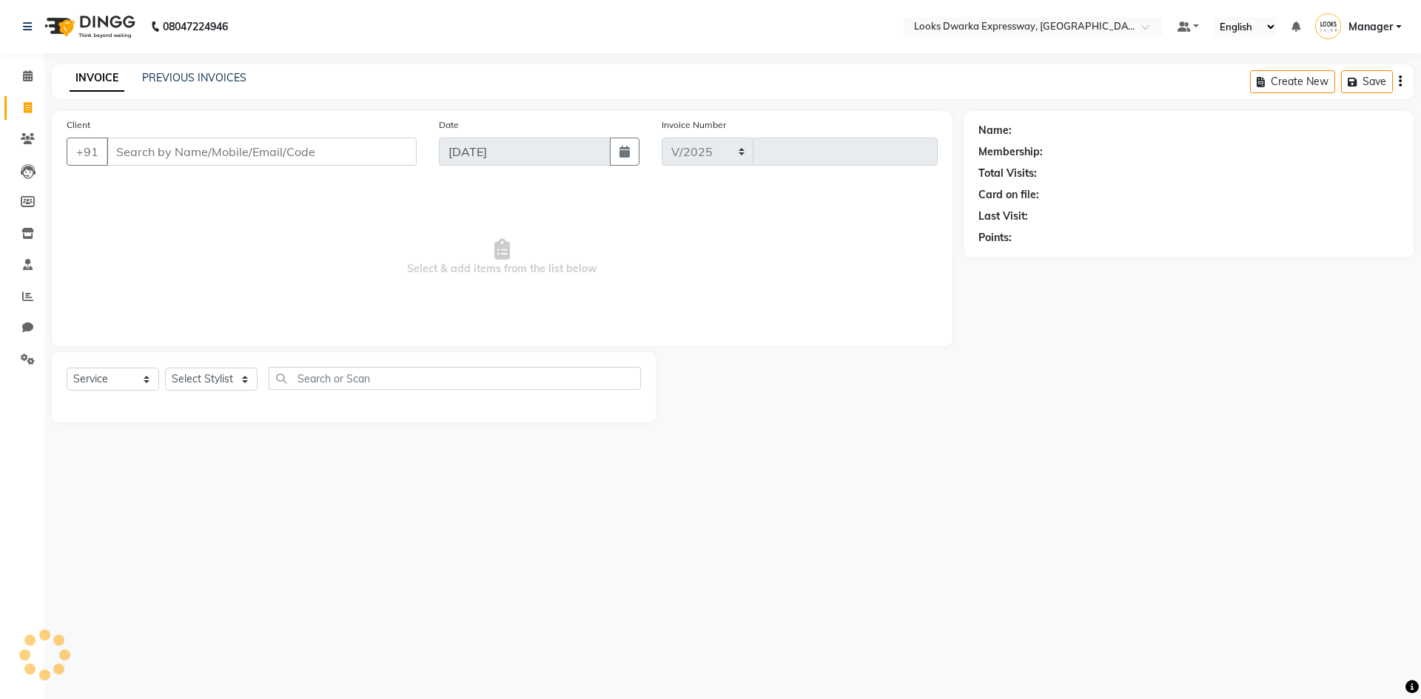
select select "6011"
type input "1938"
type input "9999109570"
select select "1: Object"
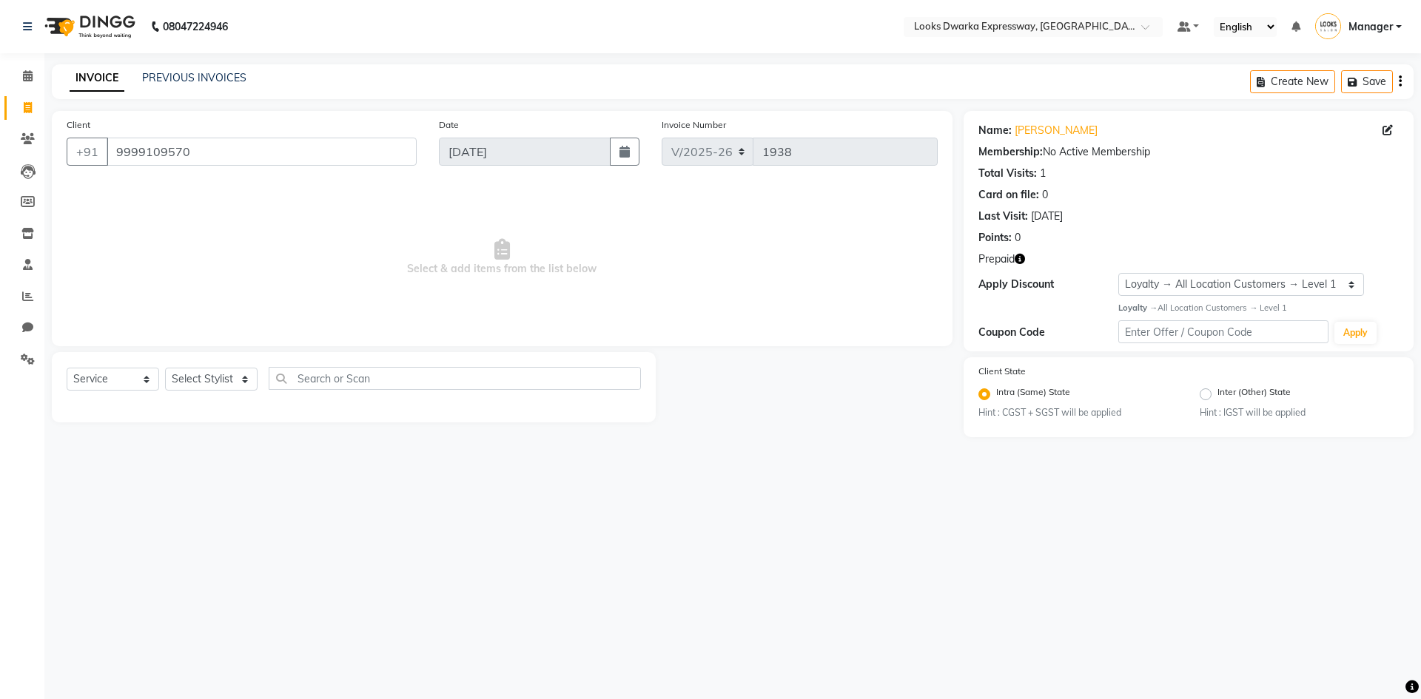
click at [1017, 258] on icon "button" at bounding box center [1019, 259] width 10 height 10
click at [468, 610] on div "08047224946 Select Location × Looks Dwarka Expressway, New Delhi Default Panel …" at bounding box center [710, 349] width 1421 height 699
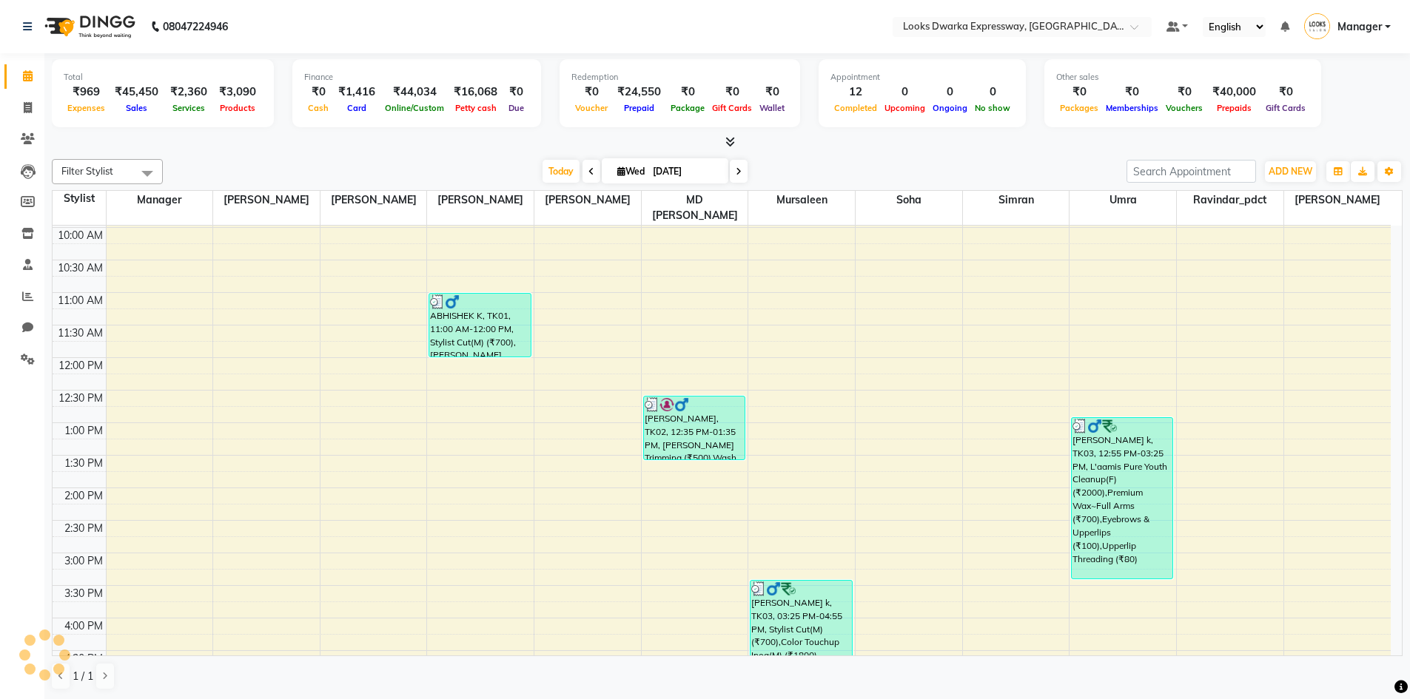
scroll to position [87, 0]
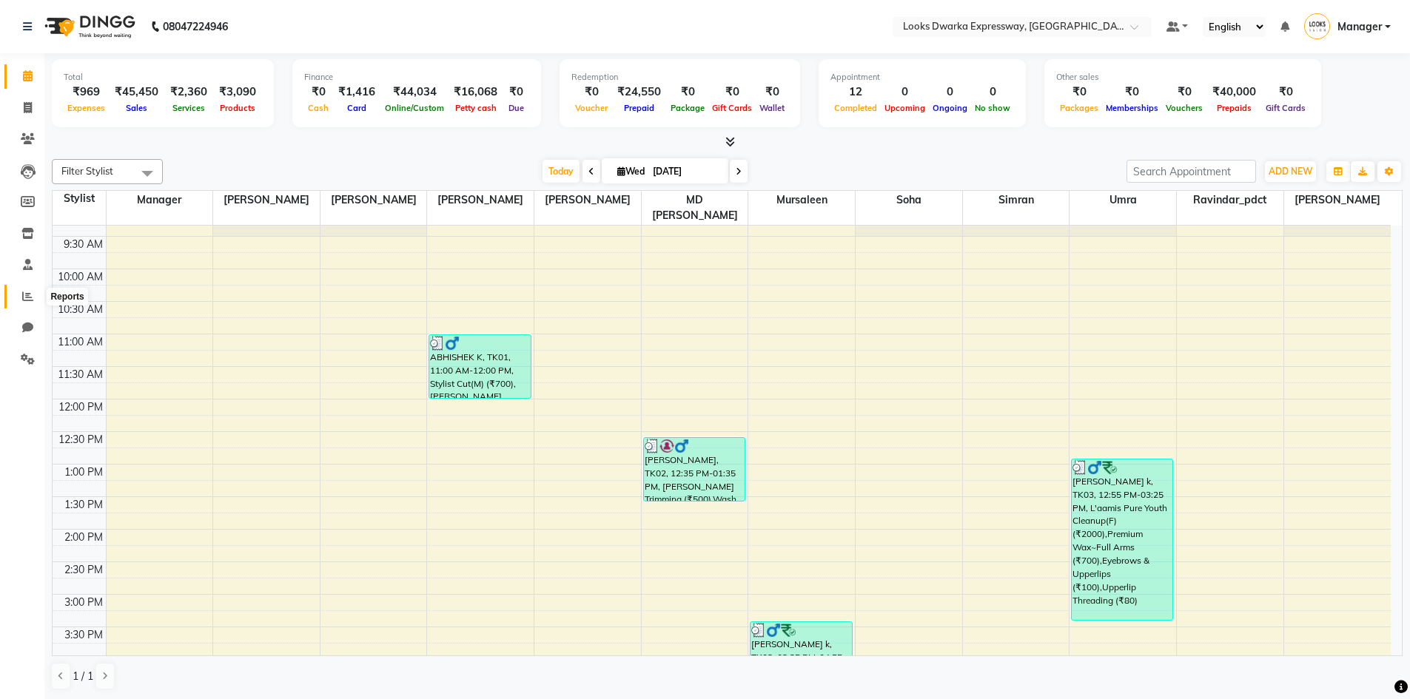
click at [24, 302] on span at bounding box center [28, 297] width 26 height 17
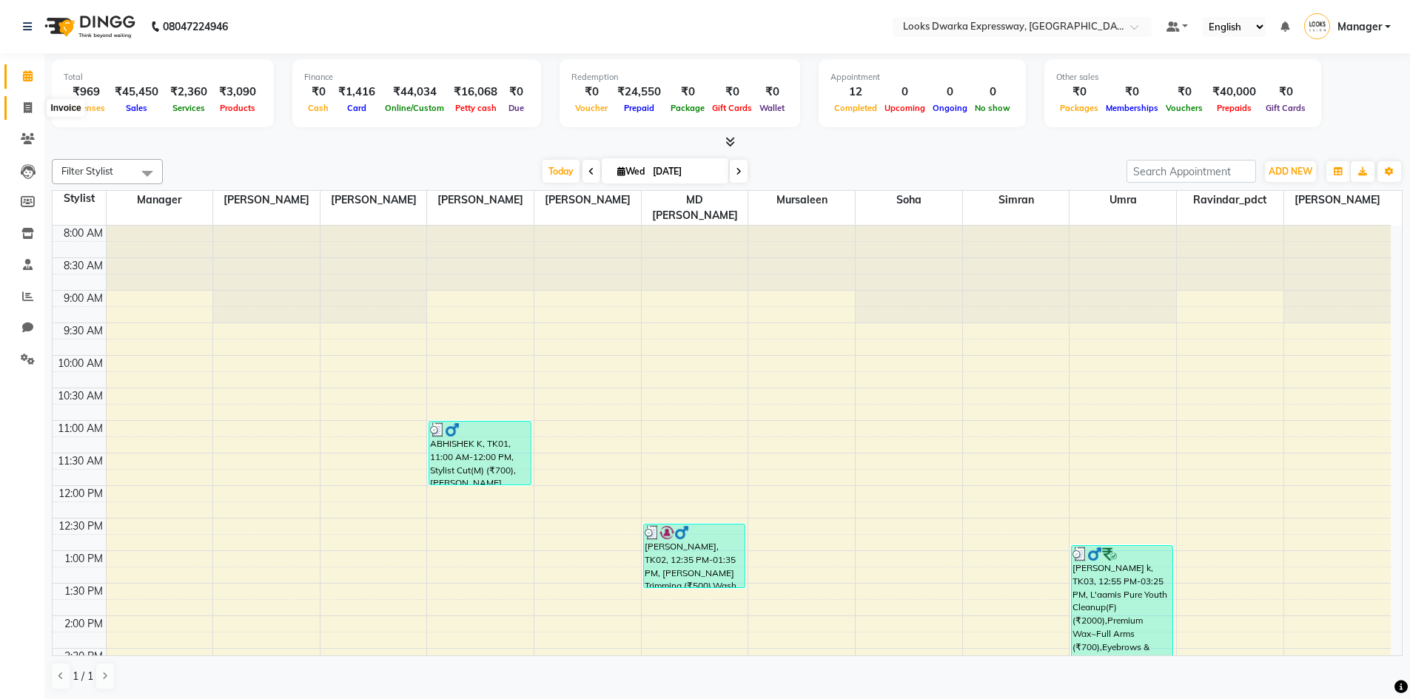
click at [28, 104] on icon at bounding box center [28, 107] width 8 height 11
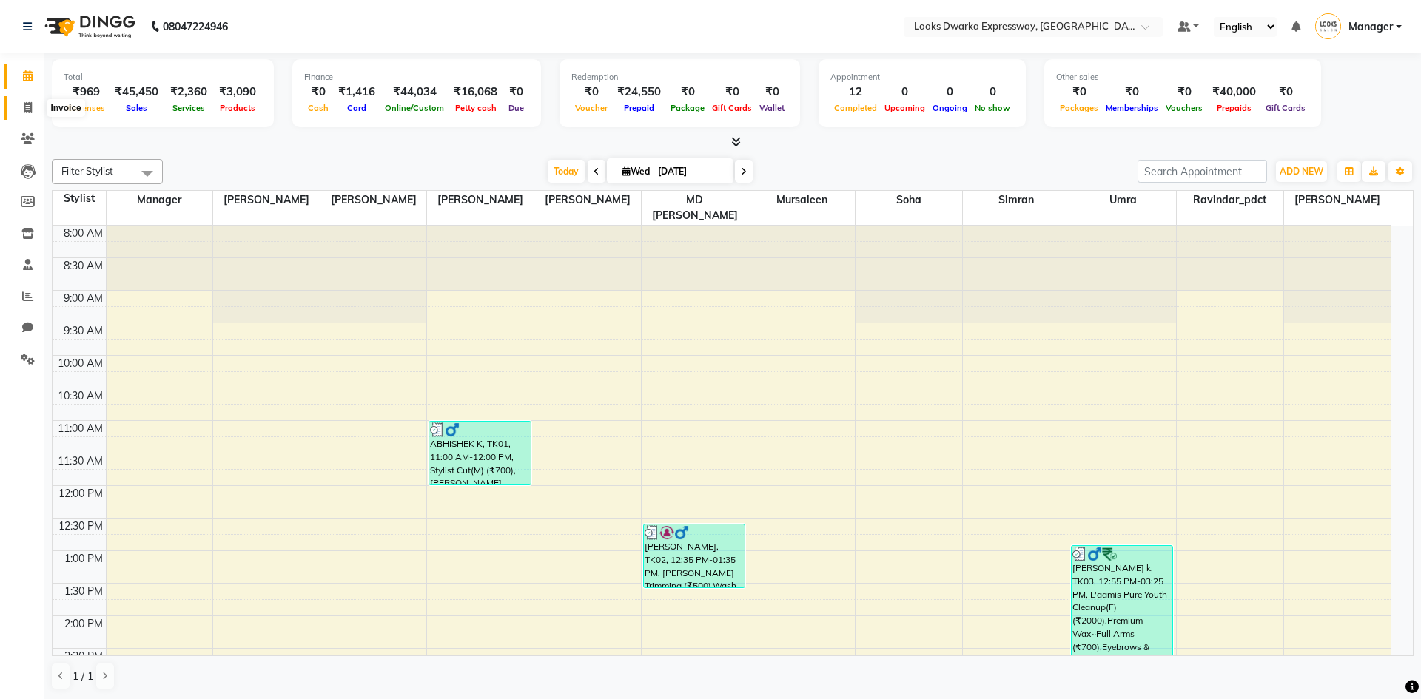
select select "6011"
select select "service"
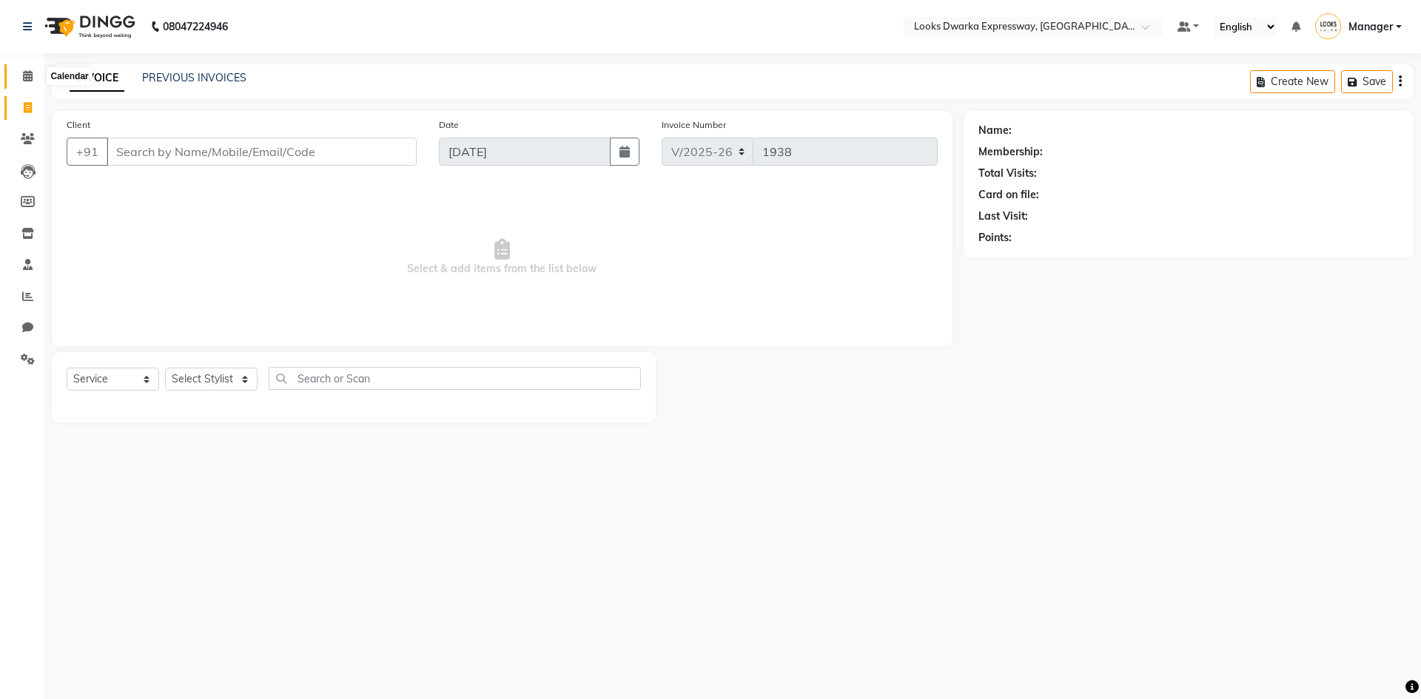
click at [32, 72] on icon at bounding box center [28, 75] width 10 height 11
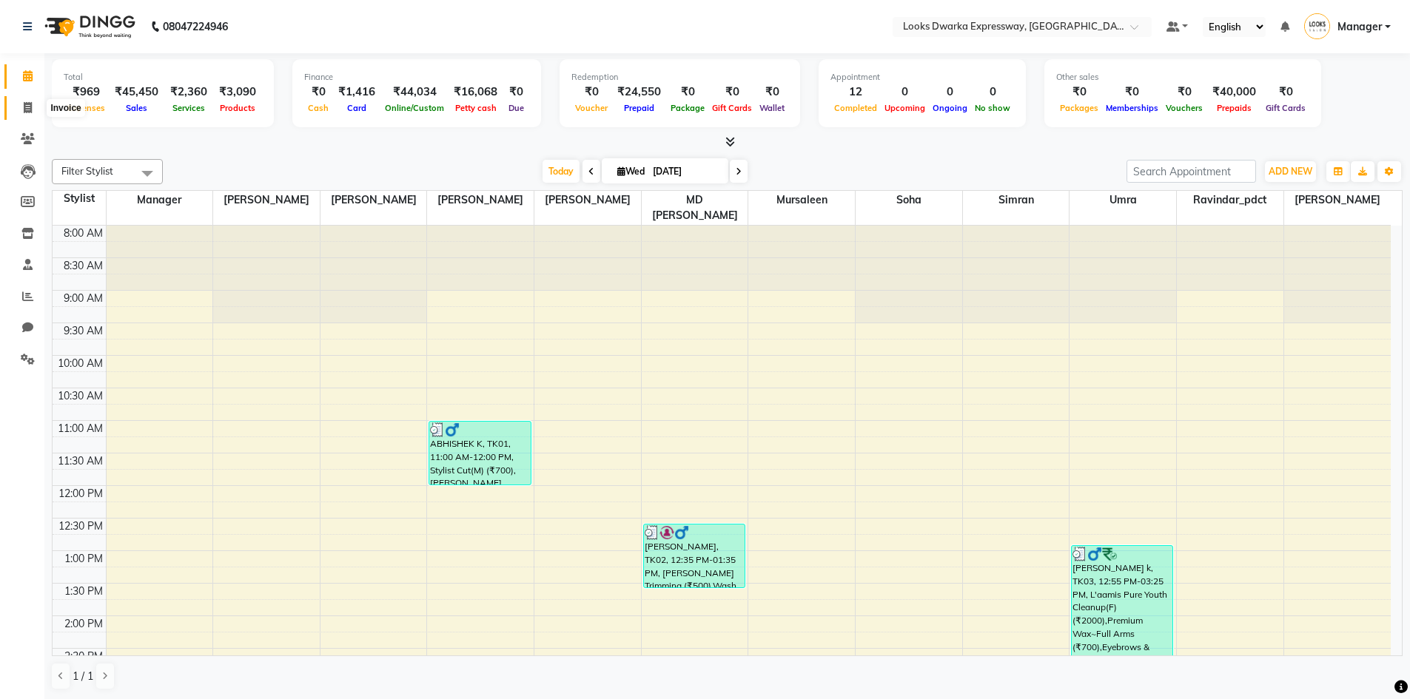
click at [30, 107] on icon at bounding box center [28, 107] width 8 height 11
select select "service"
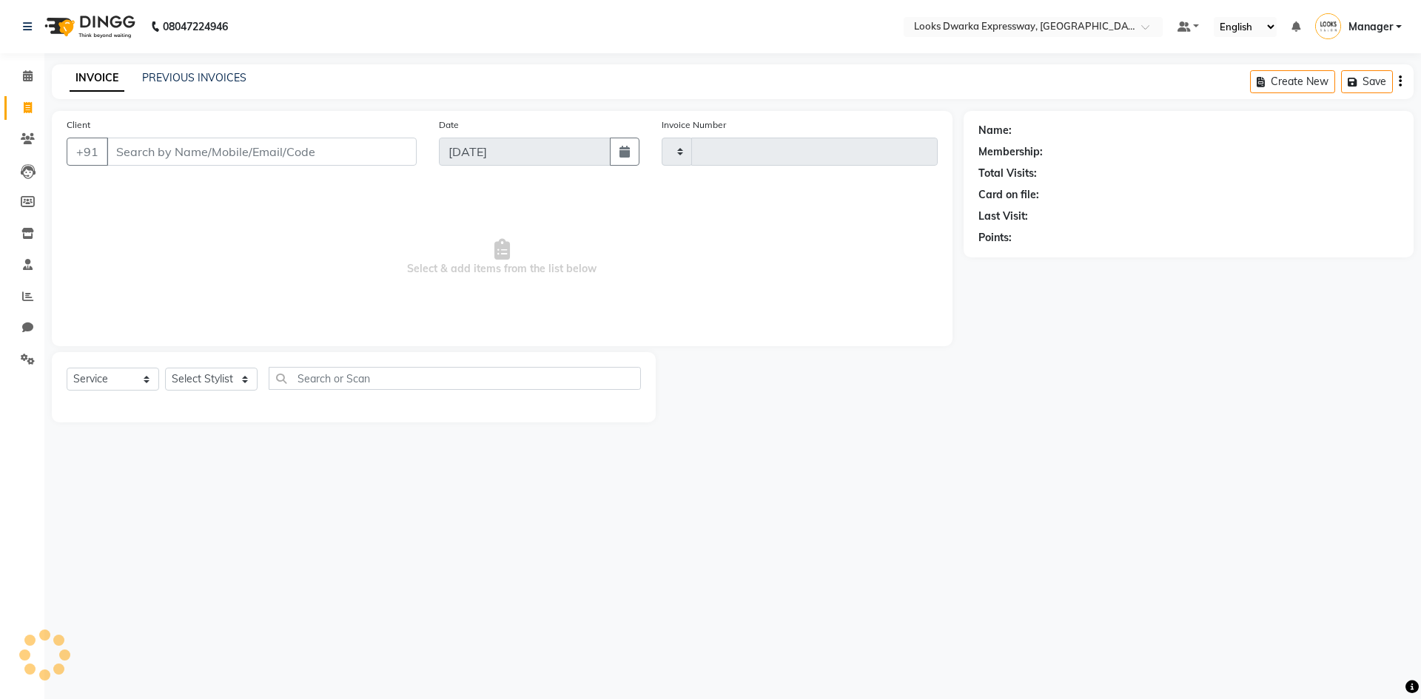
type input "1938"
select select "6011"
click at [229, 75] on link "PREVIOUS INVOICES" at bounding box center [194, 77] width 104 height 13
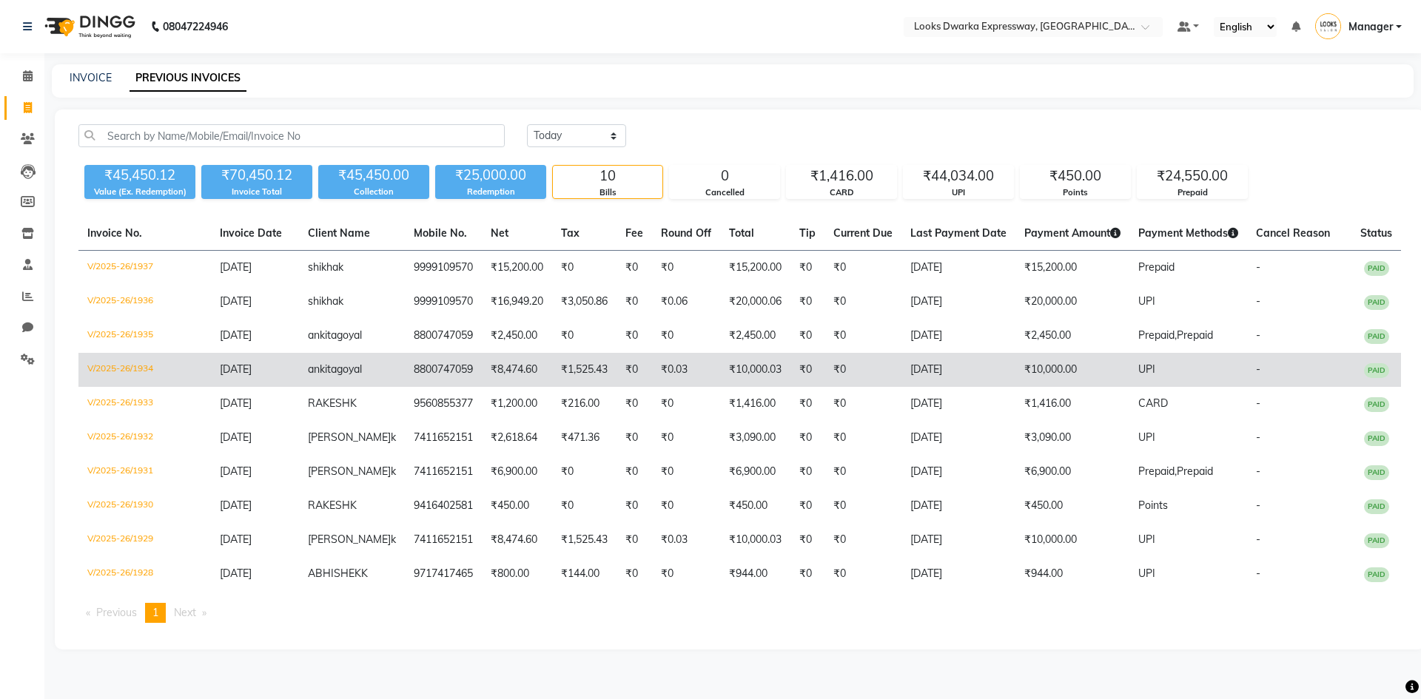
click at [992, 367] on td "[DATE]" at bounding box center [958, 370] width 114 height 34
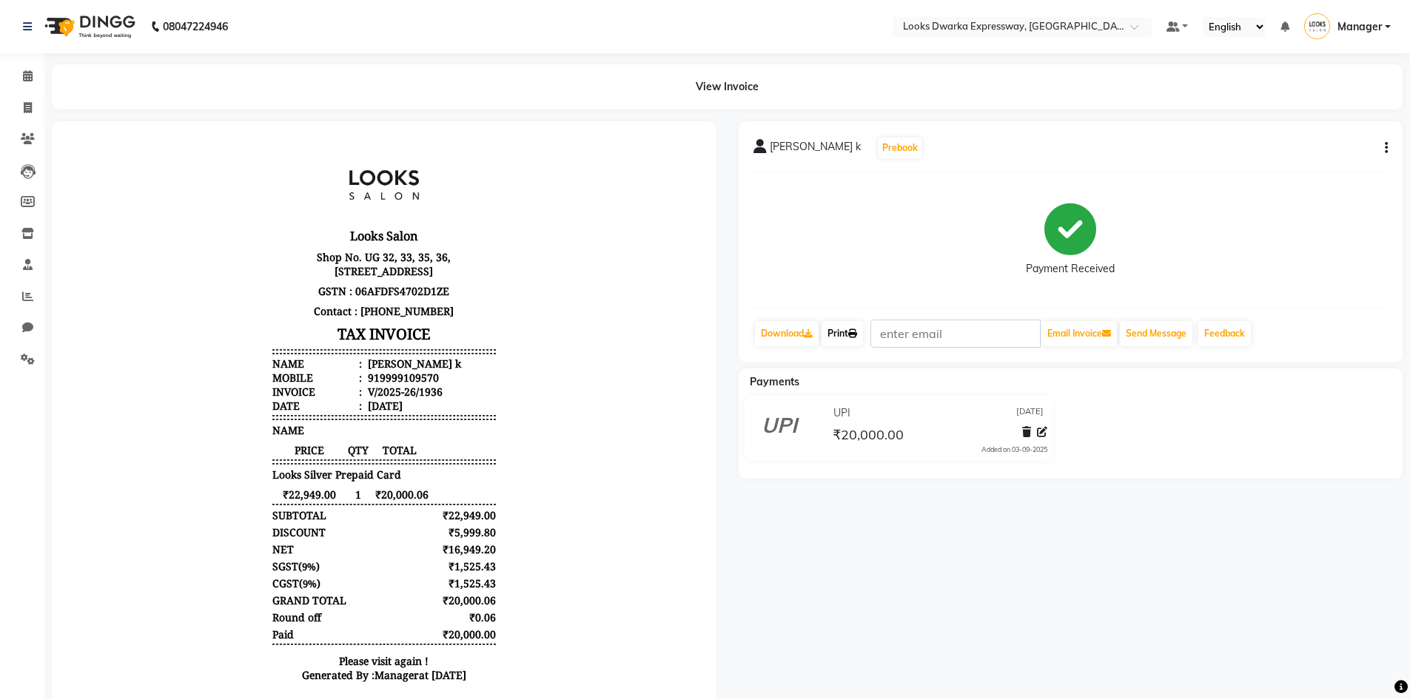
click at [849, 333] on link "Print" at bounding box center [841, 333] width 41 height 25
drag, startPoint x: 427, startPoint y: 390, endPoint x: 367, endPoint y: 390, distance: 59.9
click at [367, 385] on li "Mobile : 919999109570" at bounding box center [383, 378] width 223 height 14
copy div "9999109570"
click at [1384, 149] on button "button" at bounding box center [1382, 149] width 9 height 16
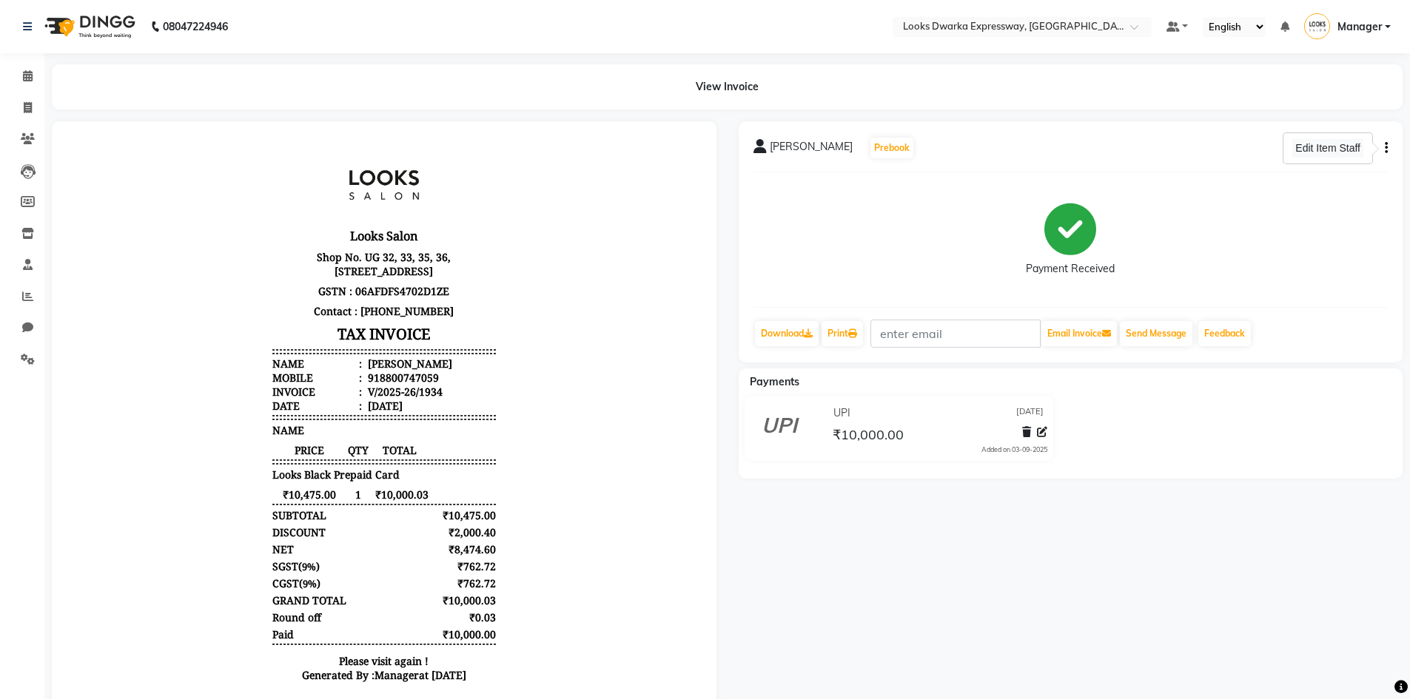
click at [1334, 152] on div "Edit Item Staff" at bounding box center [1327, 148] width 71 height 18
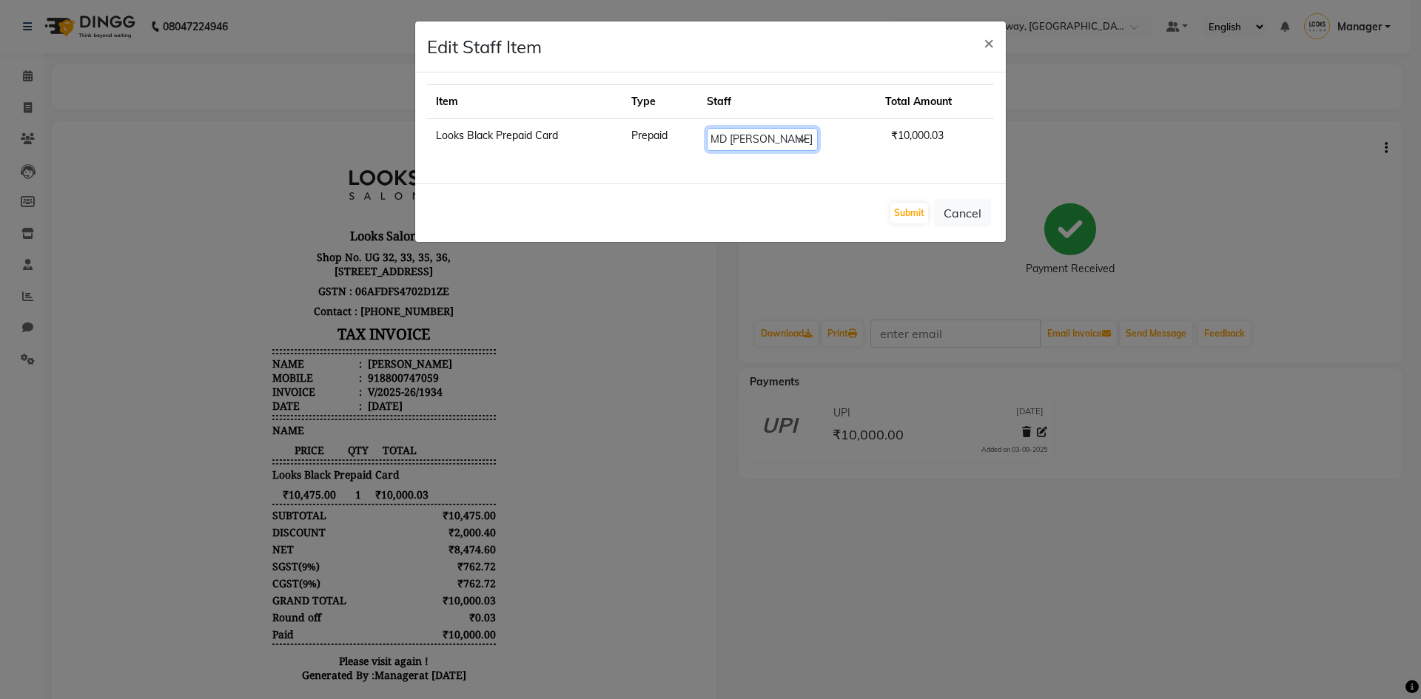
click at [811, 136] on select "Select Manager MD Irshad Mursaleen Ravi Ravindar_pdct RIJVAN AHMAD SALIM Simran…" at bounding box center [762, 139] width 111 height 23
select select "43631"
click at [708, 128] on select "Select Manager MD Irshad Mursaleen Ravi Ravindar_pdct RIJVAN AHMAD SALIM Simran…" at bounding box center [762, 139] width 111 height 23
click at [914, 212] on button "Submit" at bounding box center [909, 213] width 38 height 21
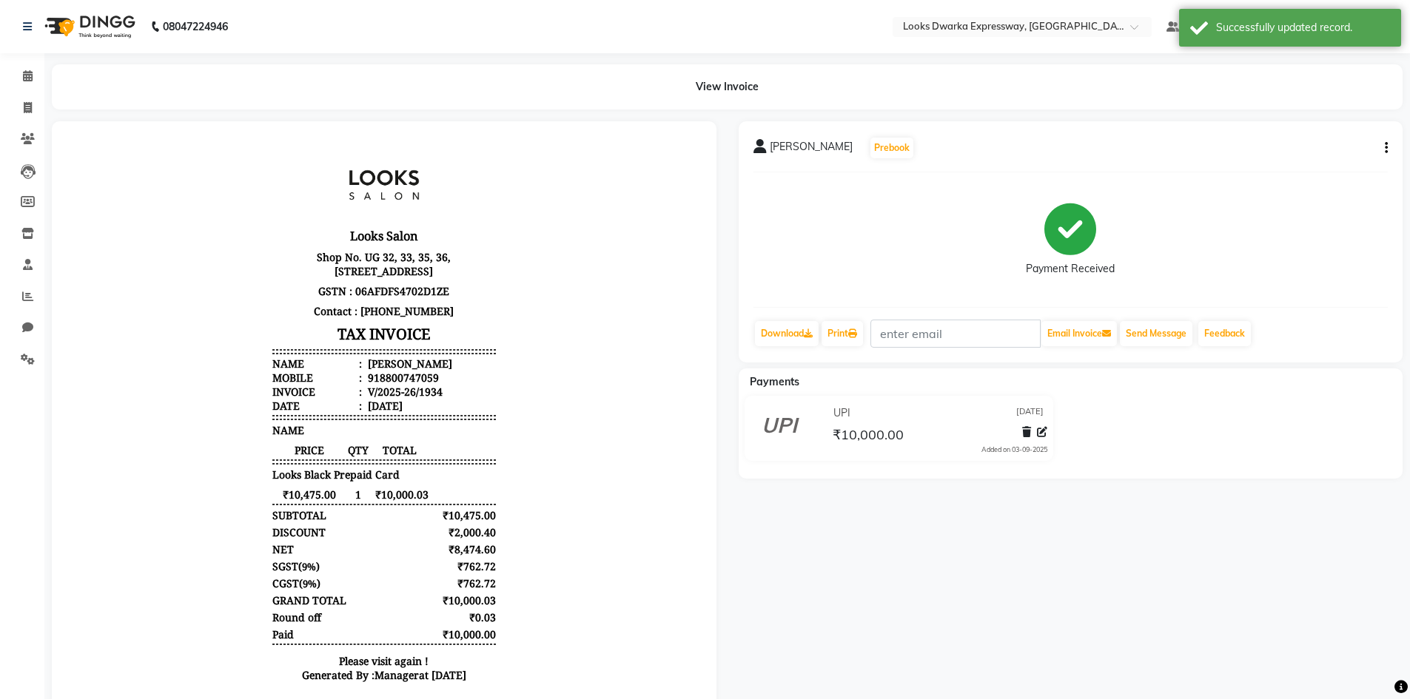
click at [1386, 148] on icon "button" at bounding box center [1385, 148] width 3 height 1
click at [1385, 148] on icon "button" at bounding box center [1385, 148] width 3 height 1
click at [1339, 147] on div "Edit Item Staff" at bounding box center [1327, 148] width 71 height 18
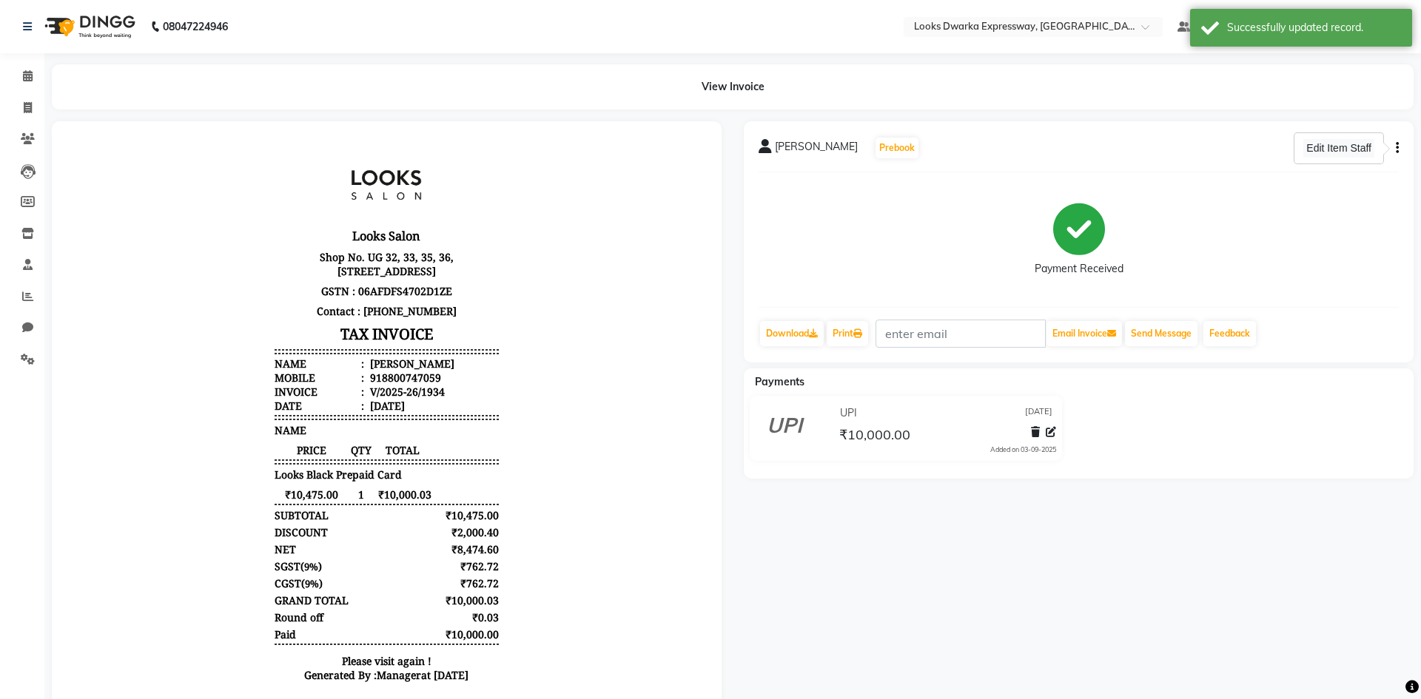
select select "43631"
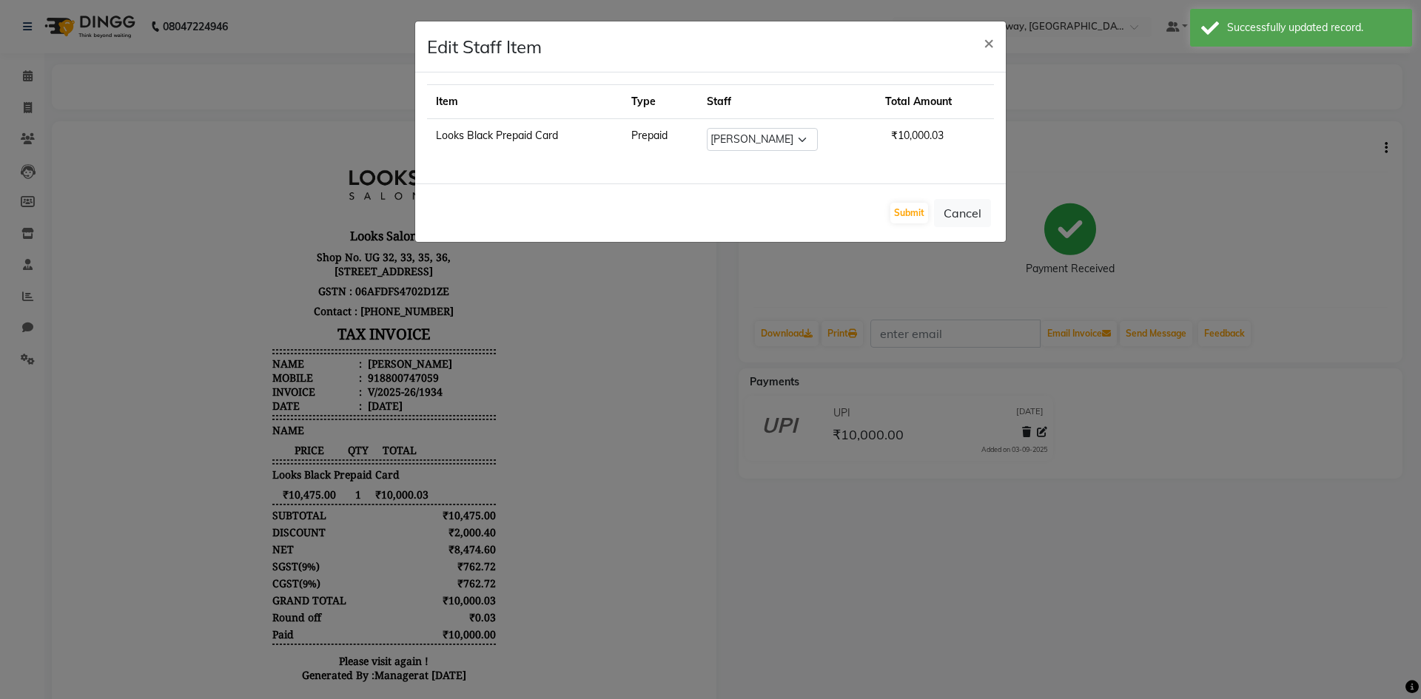
click at [1199, 198] on ngb-modal-window "Edit Staff Item × Item Type Staff Total Amount Looks Black Prepaid Card Prepaid…" at bounding box center [710, 349] width 1421 height 699
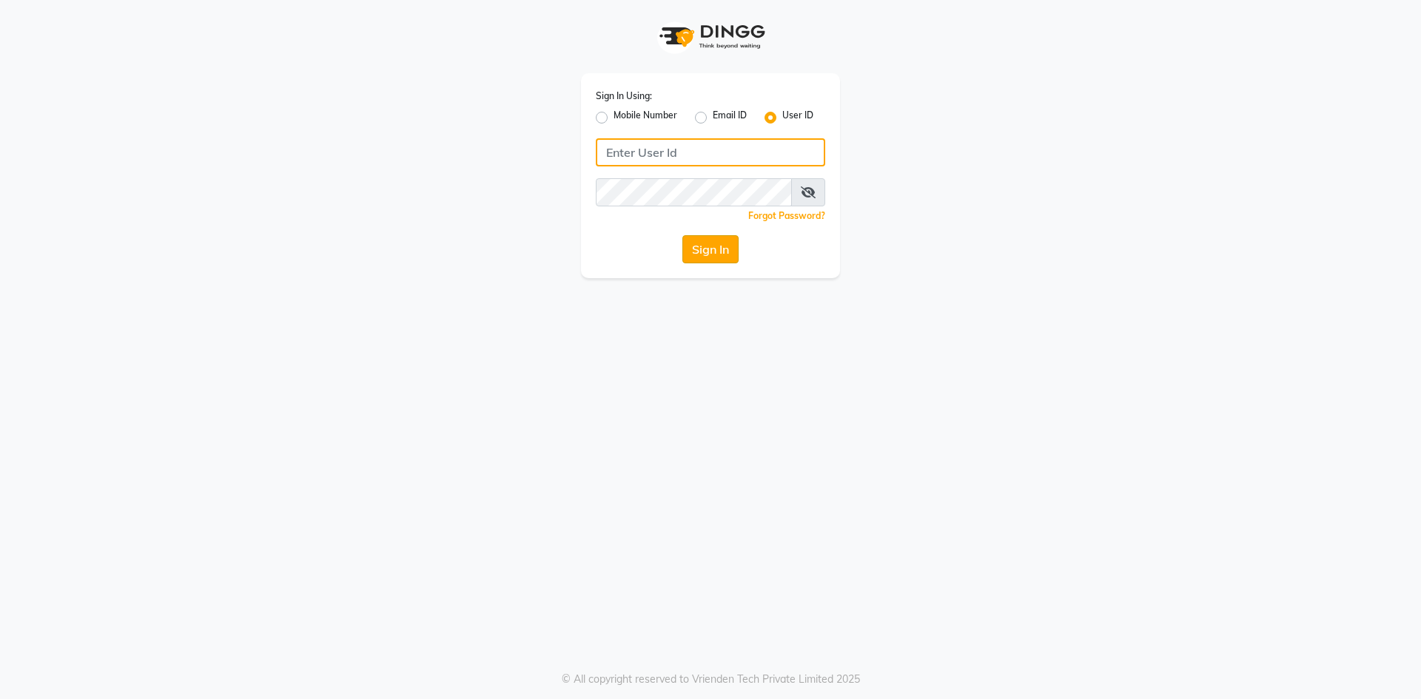
type input "e2600-01"
click at [705, 236] on button "Sign In" at bounding box center [710, 249] width 56 height 28
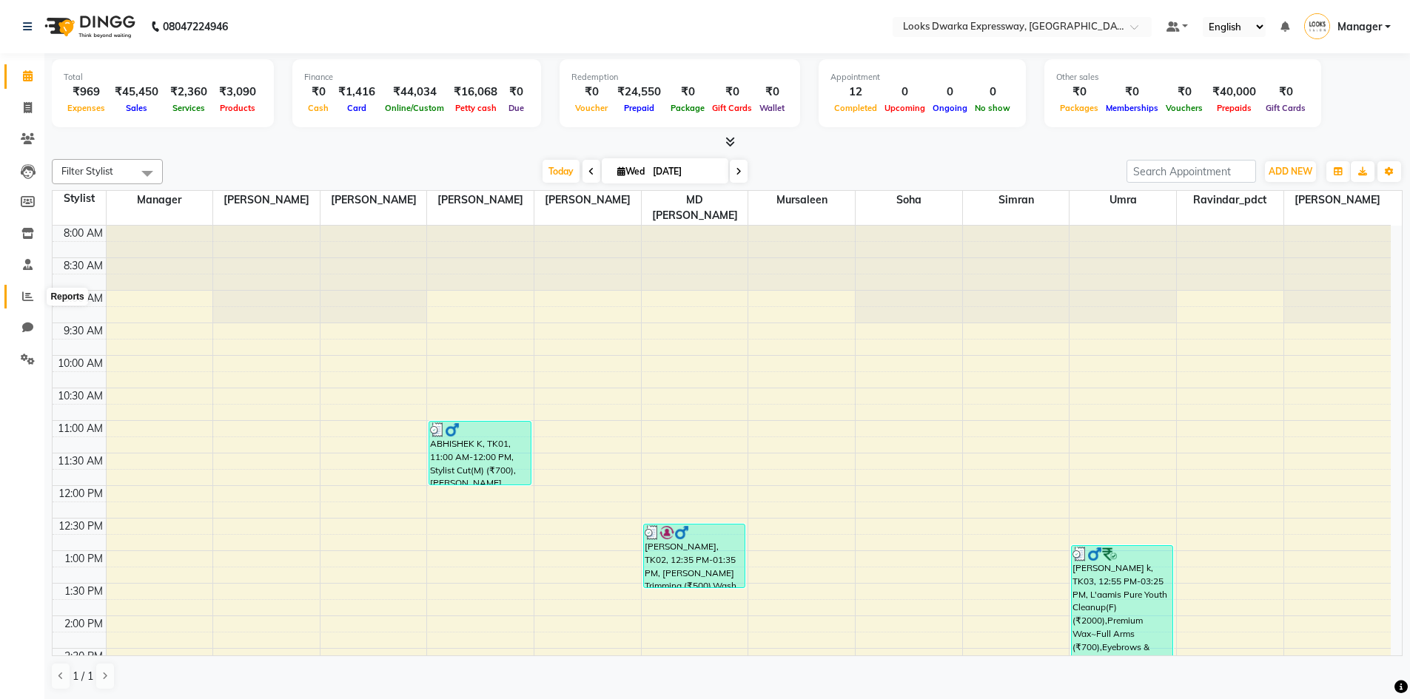
click at [30, 297] on icon at bounding box center [27, 296] width 11 height 11
click at [33, 105] on span at bounding box center [28, 107] width 26 height 17
select select "6011"
select select "service"
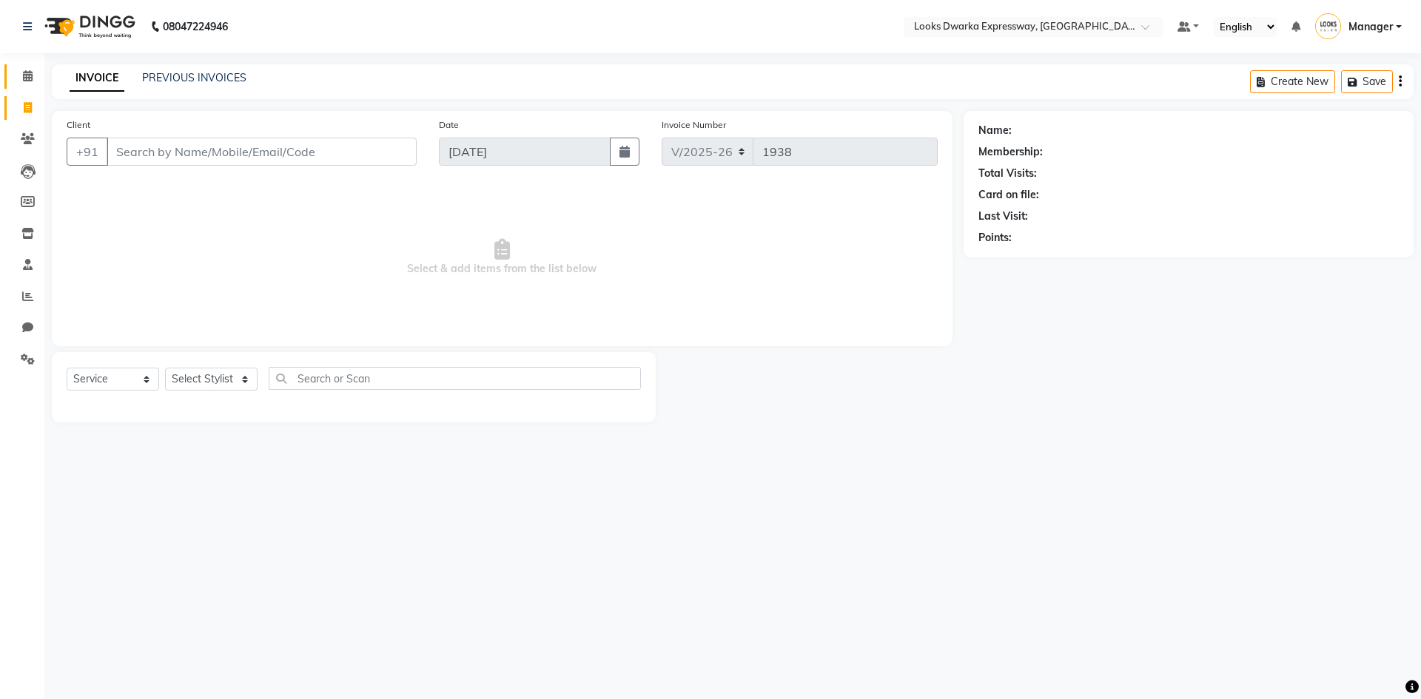
click at [31, 67] on link "Calendar" at bounding box center [22, 76] width 36 height 24
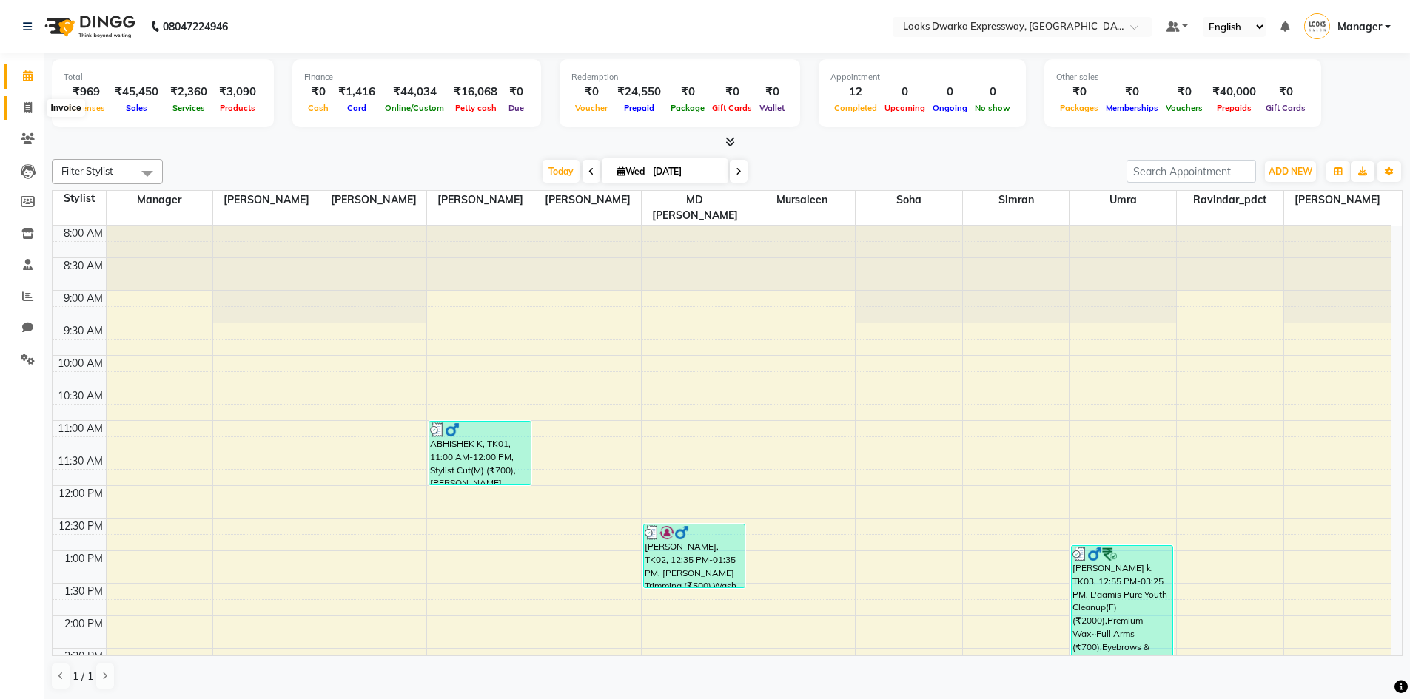
click at [24, 110] on icon at bounding box center [28, 107] width 8 height 11
select select "service"
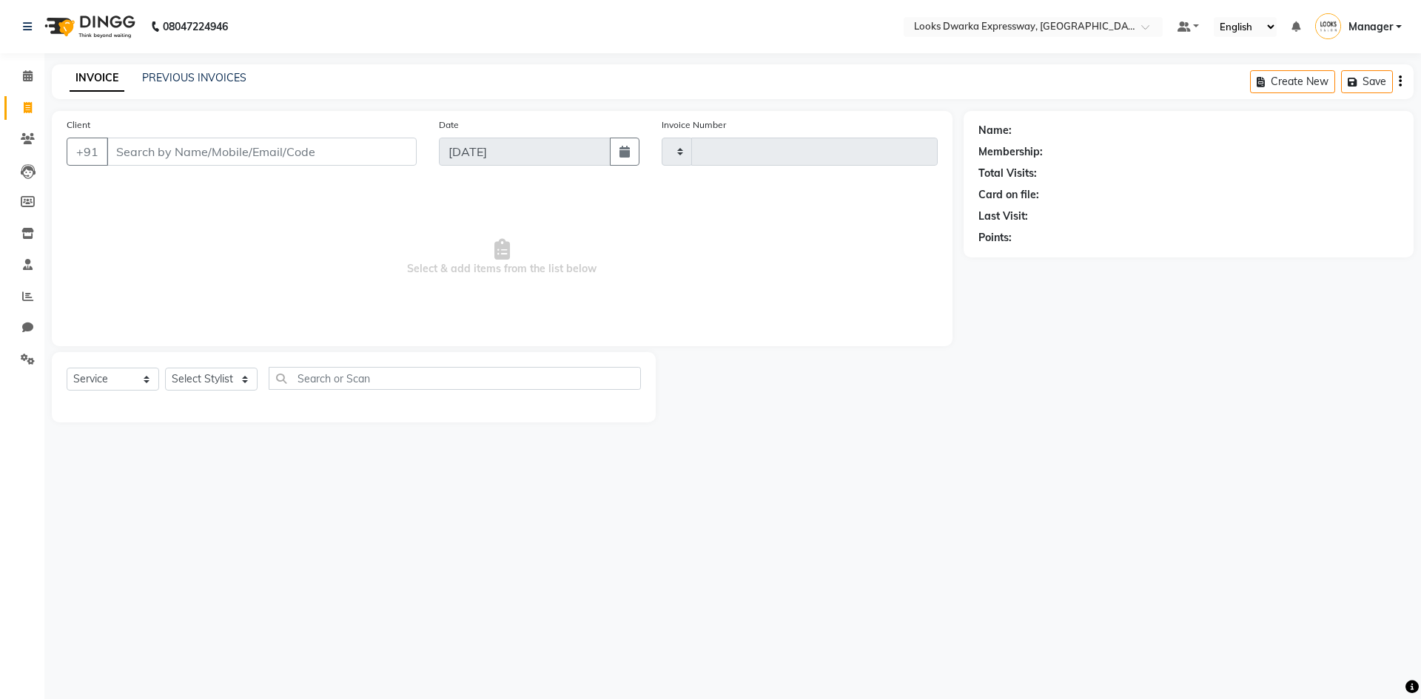
type input "1938"
select select "6011"
click at [169, 78] on link "PREVIOUS INVOICES" at bounding box center [194, 77] width 104 height 13
